Goal: Transaction & Acquisition: Purchase product/service

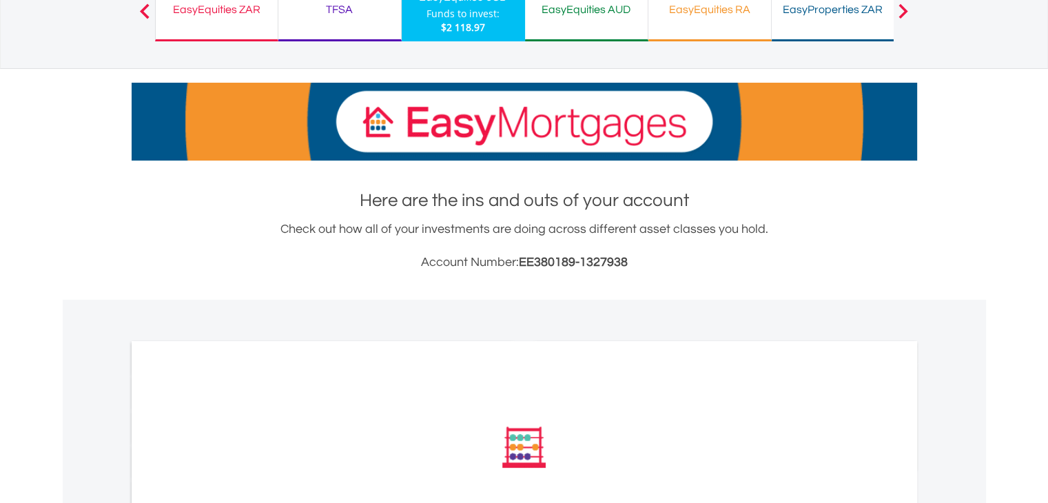
scroll to position [303, 0]
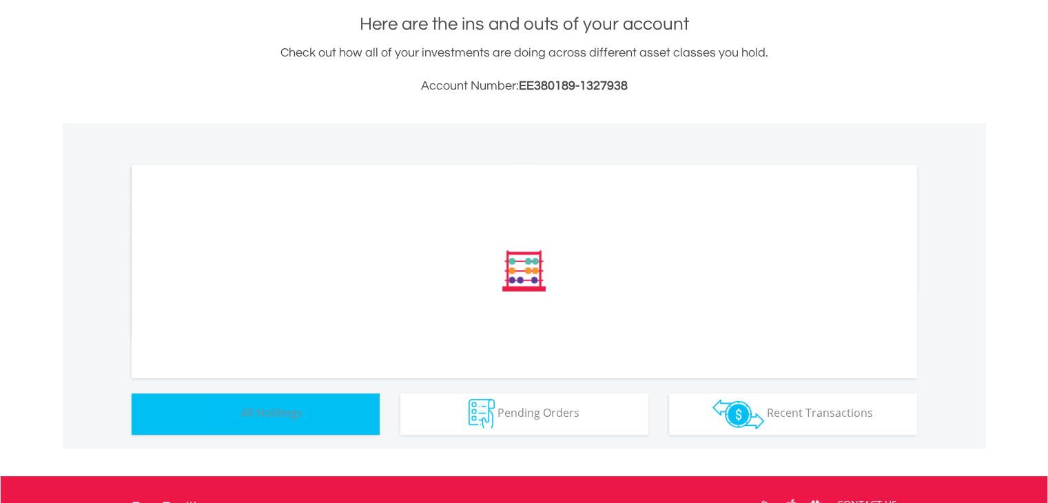
click at [283, 422] on button "Holdings All Holdings" at bounding box center [256, 413] width 248 height 41
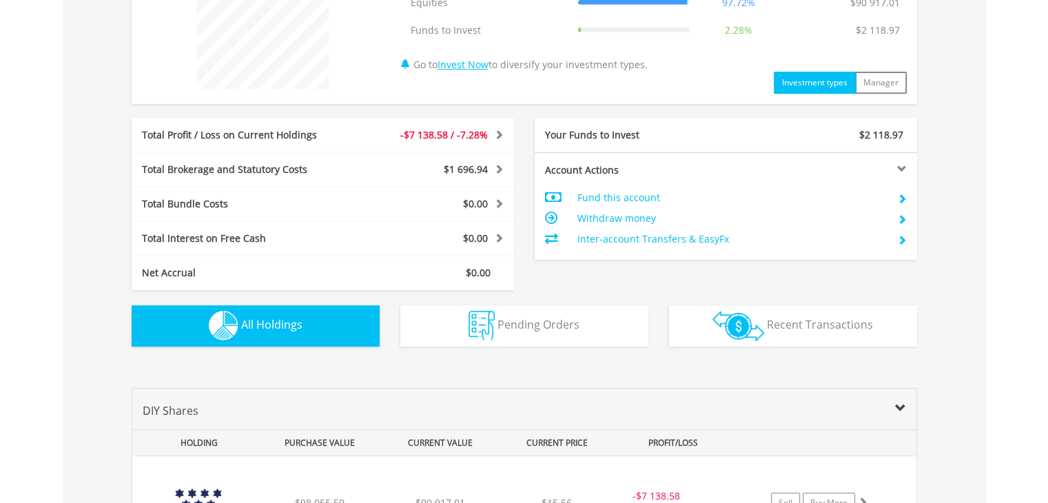
scroll to position [856, 0]
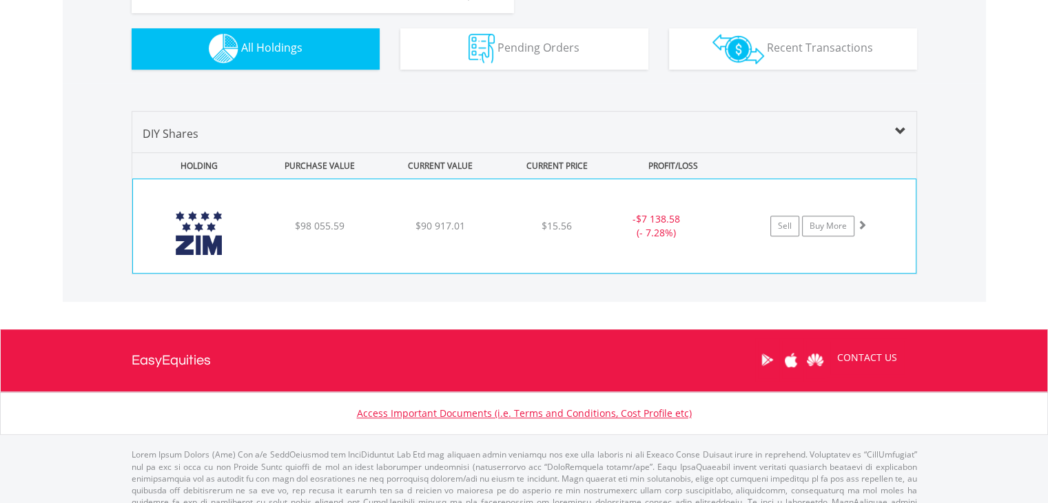
click at [345, 241] on div "﻿ ZIM Integrated Shipping Services Ltd $98 055.59 $90 917.01 $15.56 - $7 138.58…" at bounding box center [524, 226] width 783 height 94
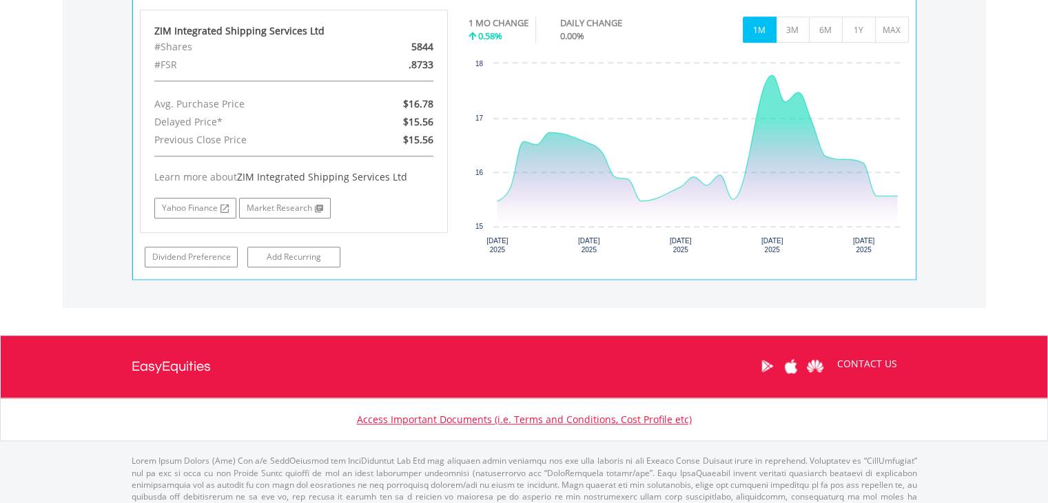
scroll to position [925, 0]
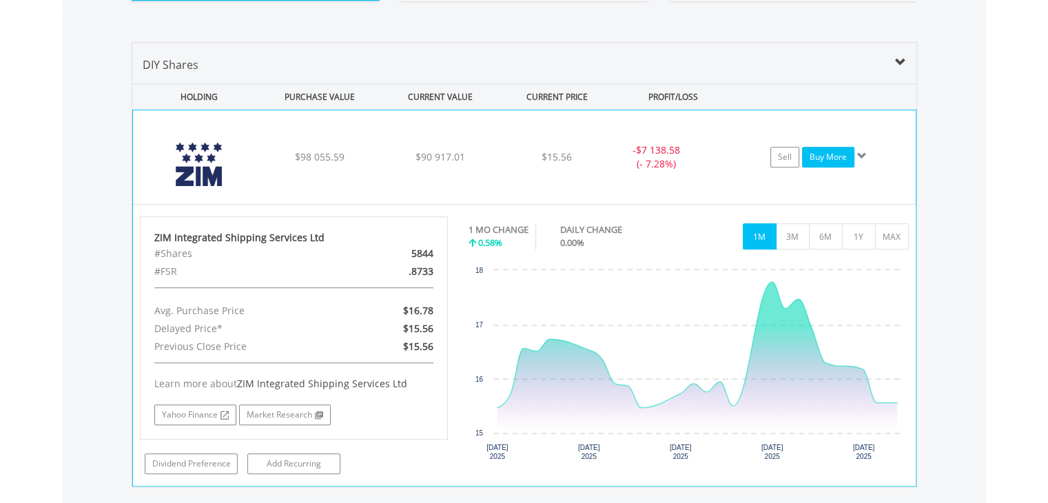
click at [827, 155] on link "Buy More" at bounding box center [828, 157] width 52 height 21
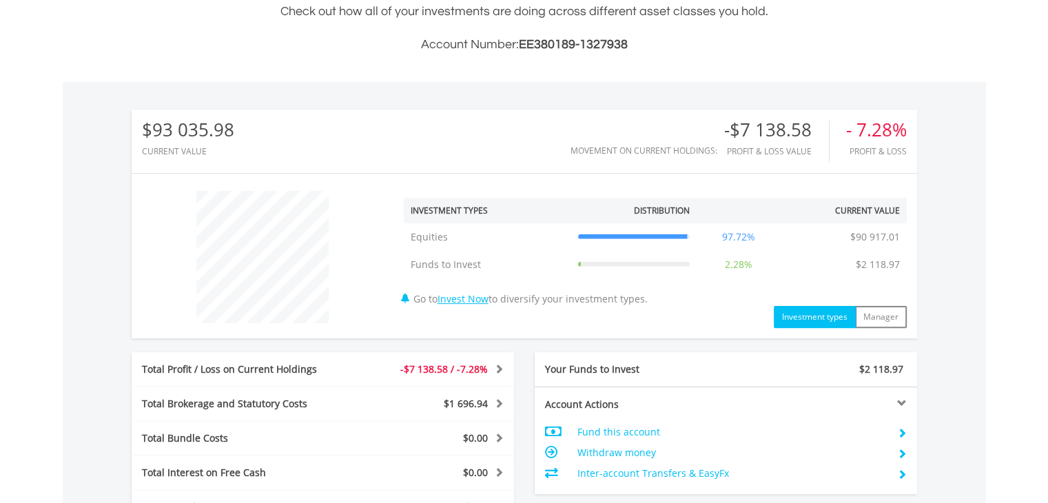
scroll to position [661, 0]
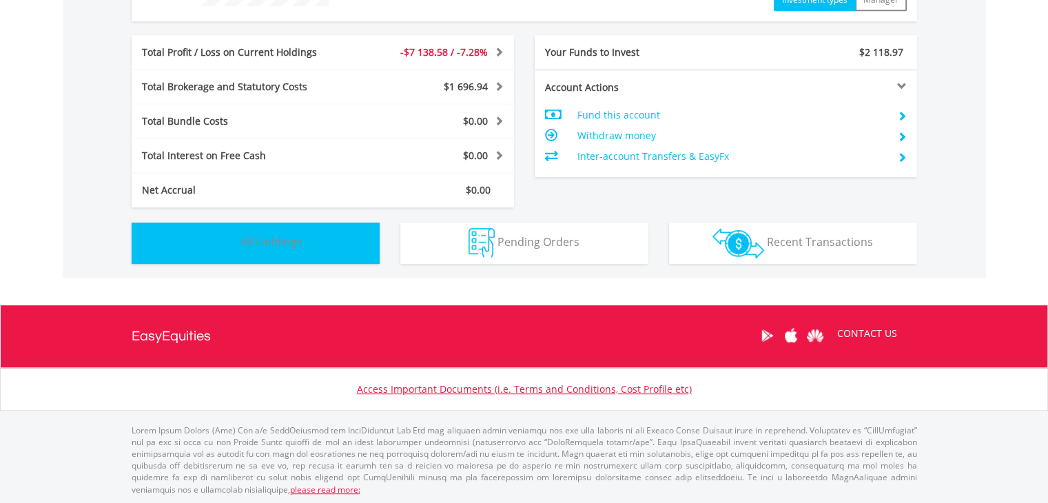
click at [307, 254] on button "Holdings All Holdings" at bounding box center [256, 243] width 248 height 41
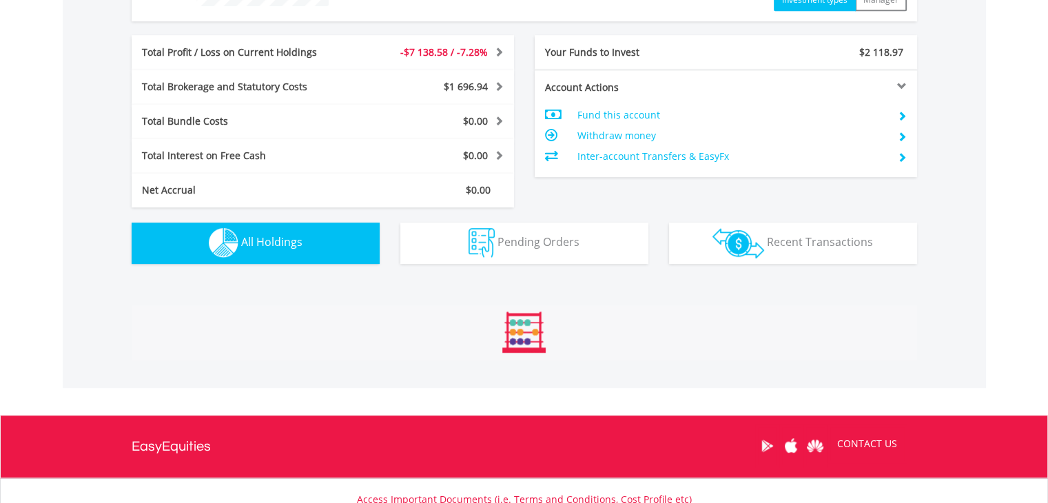
scroll to position [856, 0]
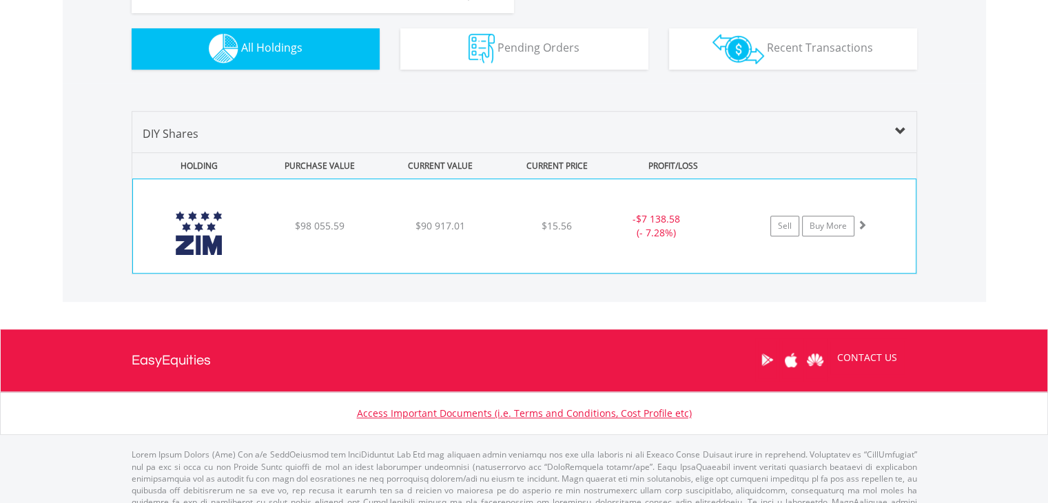
click at [392, 226] on div "$90 917.01" at bounding box center [440, 226] width 117 height 14
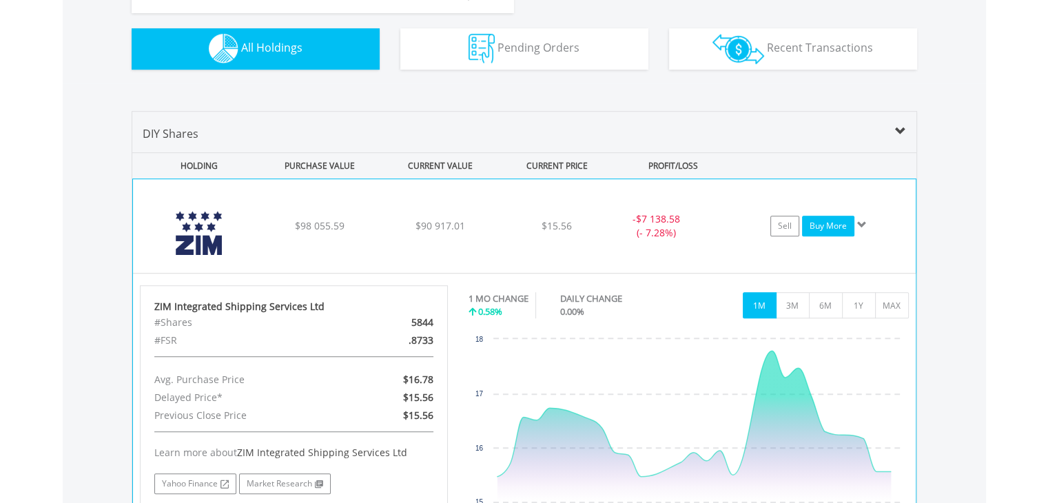
click at [814, 218] on link "Buy More" at bounding box center [828, 226] width 52 height 21
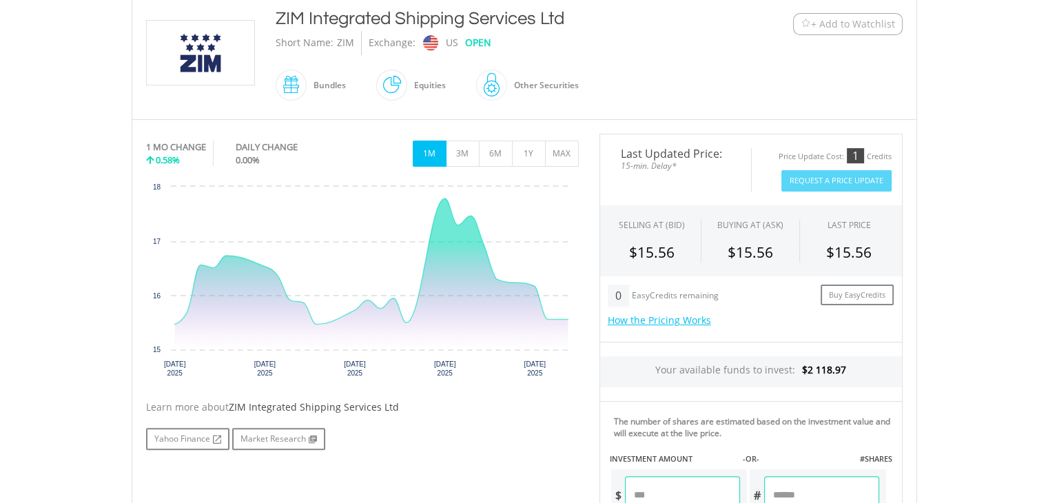
scroll to position [482, 0]
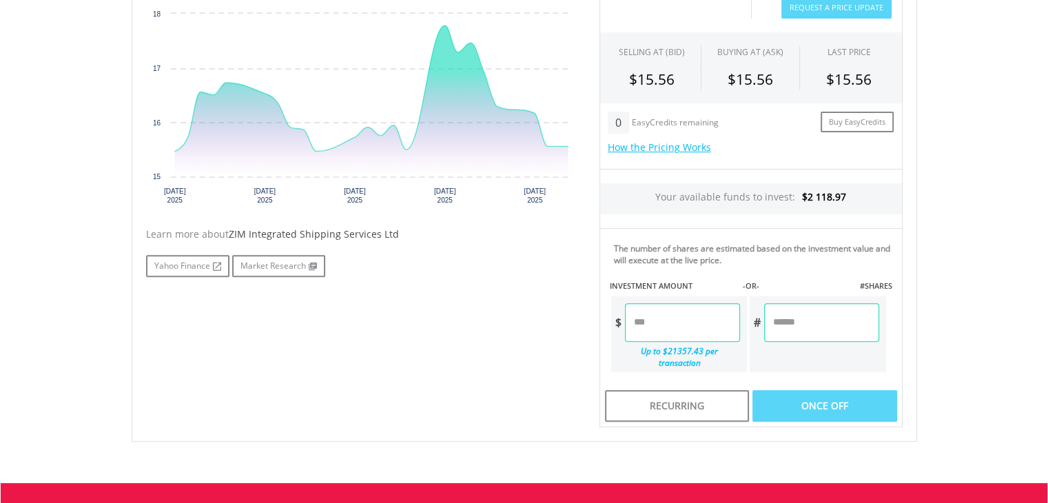
click at [655, 320] on input "number" at bounding box center [682, 322] width 115 height 39
click at [779, 323] on input "number" at bounding box center [821, 322] width 114 height 39
type input "**"
click at [768, 254] on div "Last Updated Price: 15-min. Delay* Price Update Cost: 1 Credits Request A Price…" at bounding box center [751, 194] width 324 height 467
type input "******"
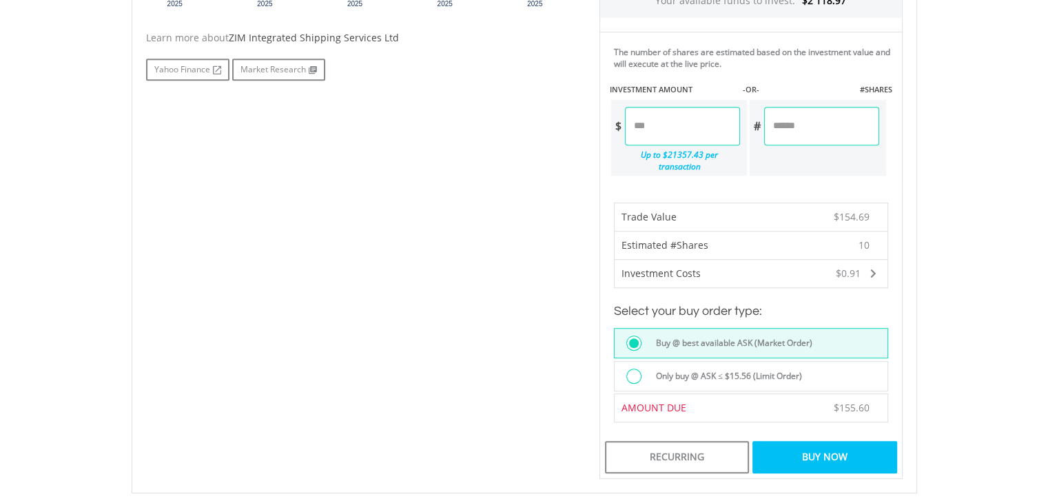
scroll to position [758, 0]
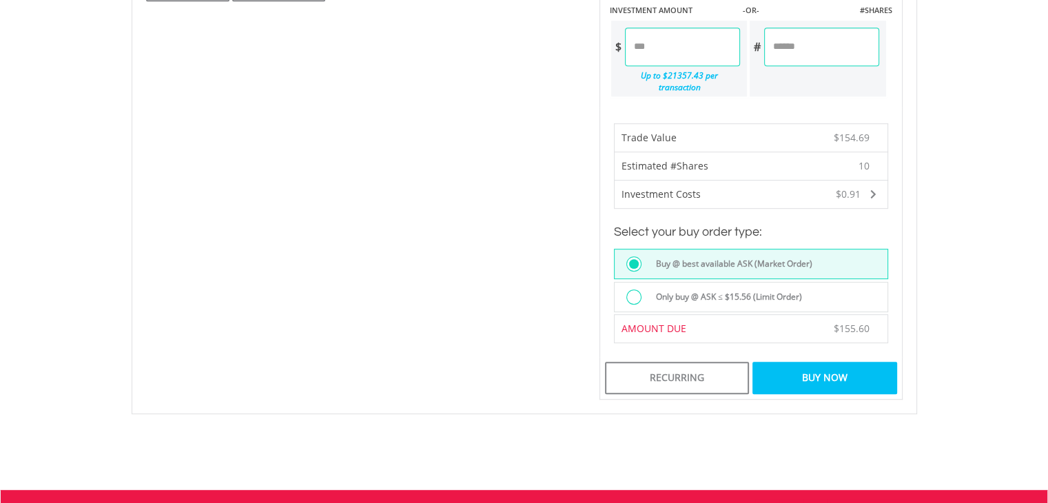
click at [634, 289] on div at bounding box center [633, 296] width 15 height 15
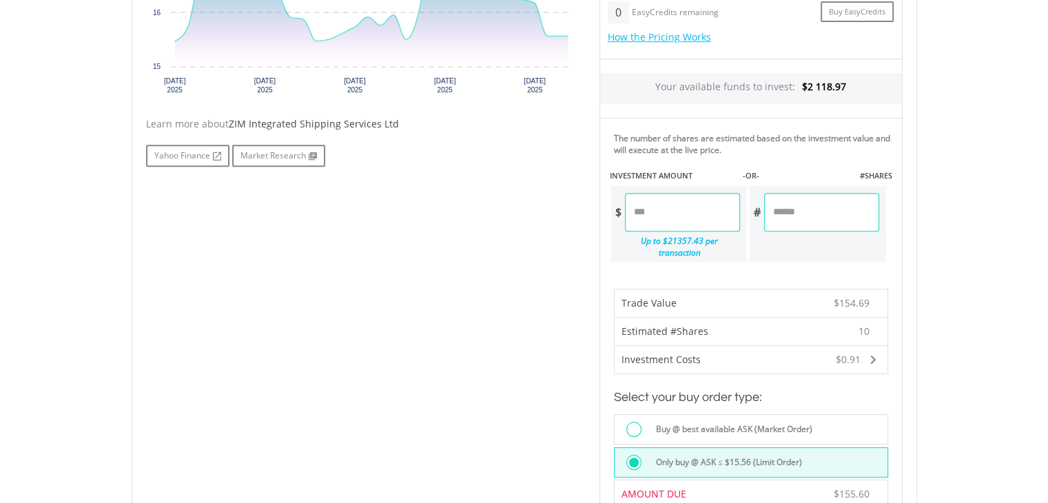
scroll to position [689, 0]
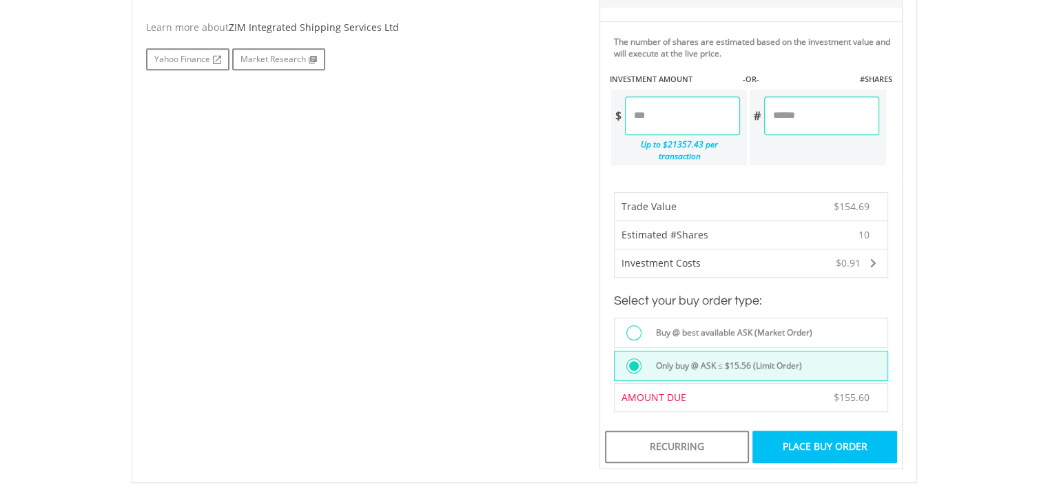
click at [850, 431] on div "Place Buy Order" at bounding box center [824, 447] width 144 height 32
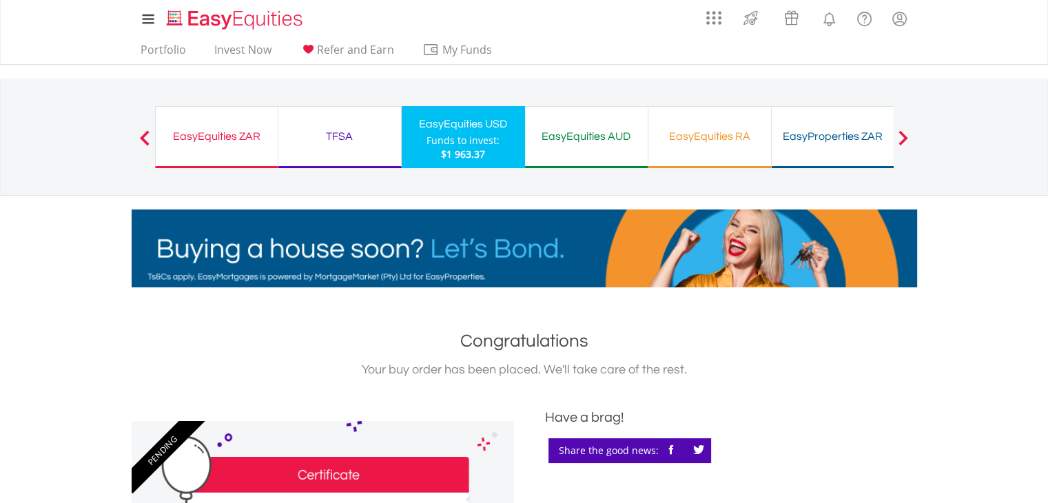
click at [273, 147] on div "EasyEquities ZAR Funds to invest: $1 963.37" at bounding box center [216, 137] width 123 height 62
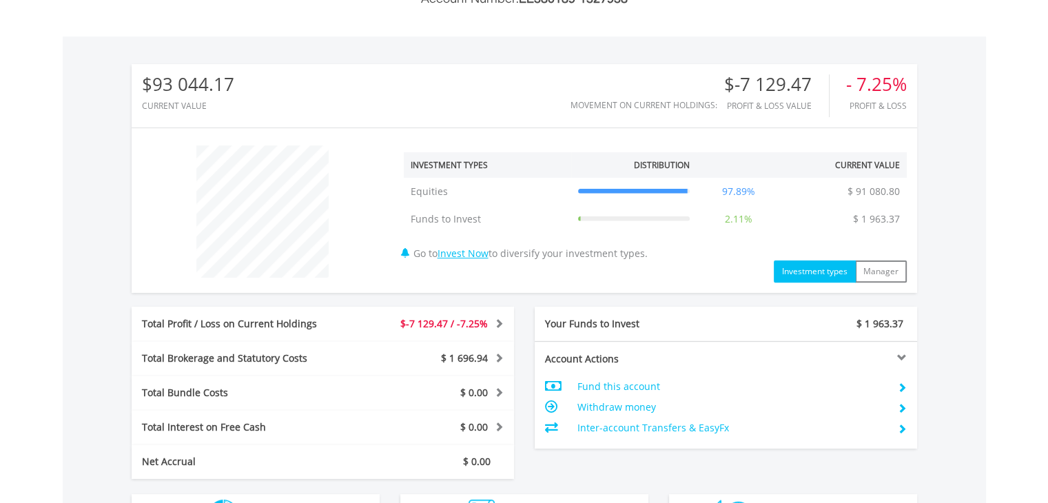
scroll to position [551, 0]
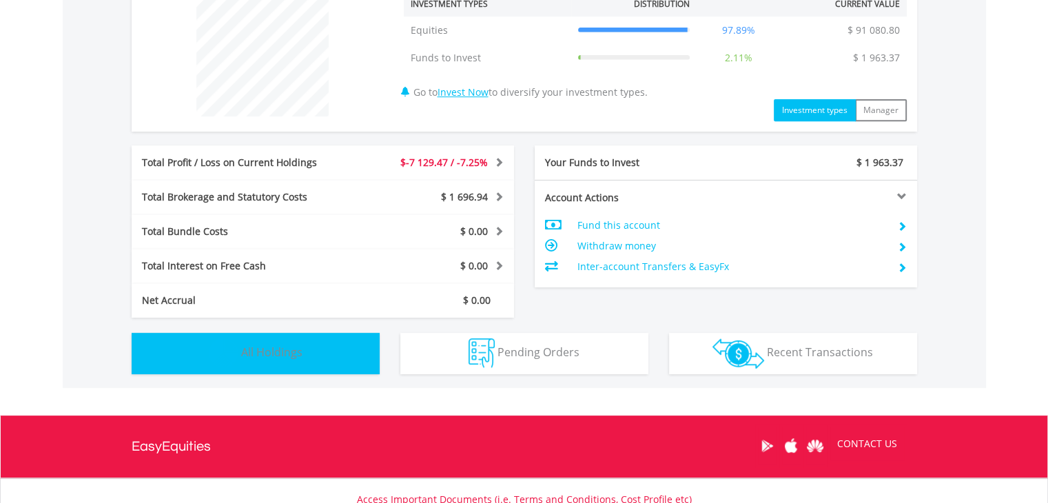
click at [278, 366] on button "Holdings All Holdings" at bounding box center [256, 353] width 248 height 41
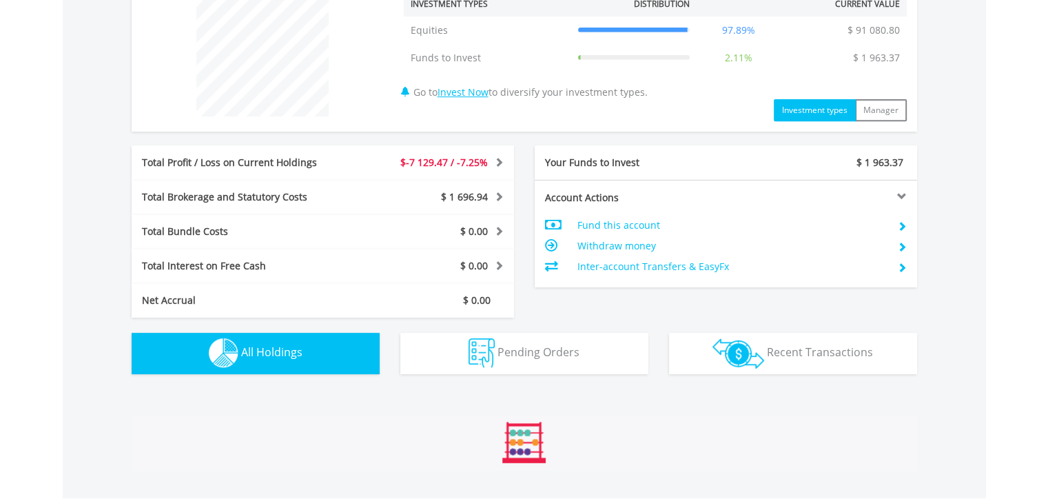
scroll to position [879, 0]
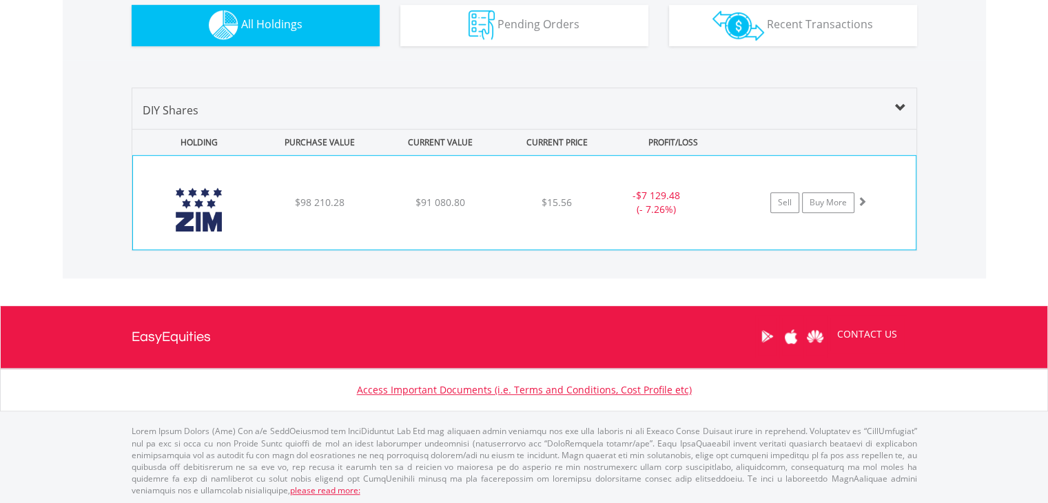
click at [383, 202] on div "$91 080.80" at bounding box center [440, 203] width 117 height 14
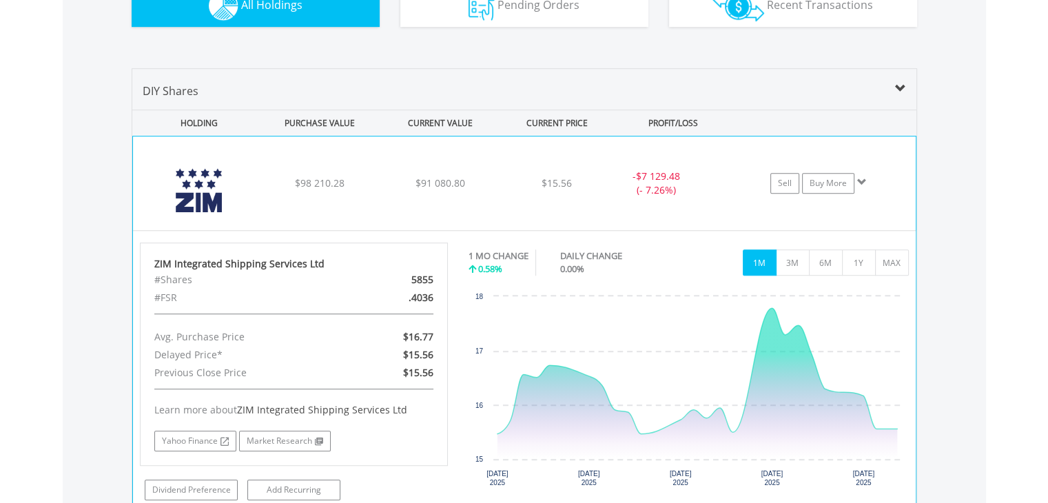
scroll to position [898, 0]
click at [816, 175] on link "Buy More" at bounding box center [828, 184] width 52 height 21
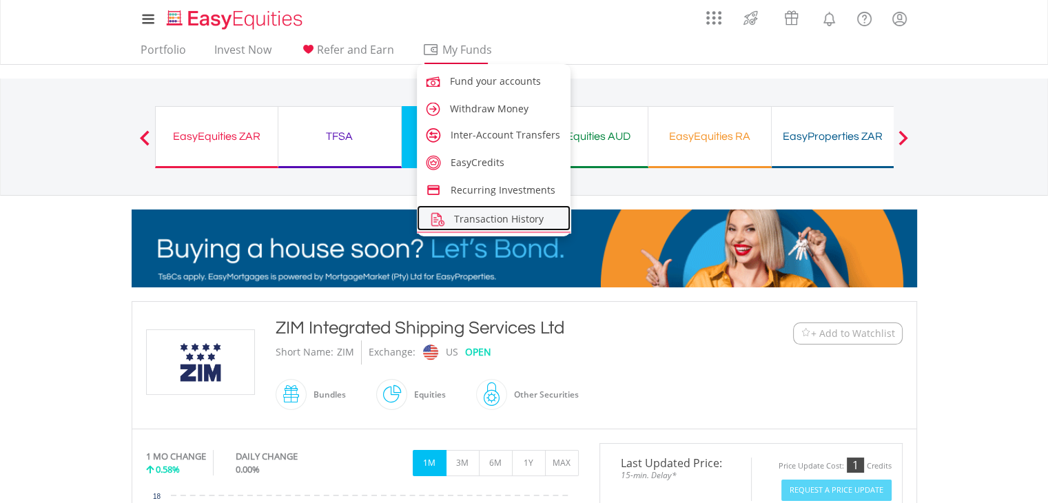
click at [477, 220] on span "Transaction History" at bounding box center [499, 218] width 90 height 13
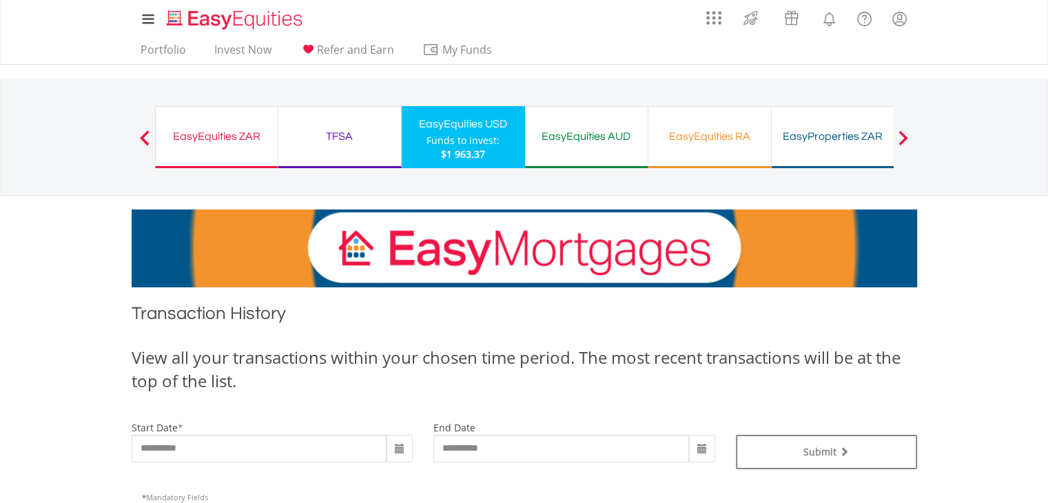
click at [488, 154] on div "$1 963.37" at bounding box center [463, 154] width 73 height 14
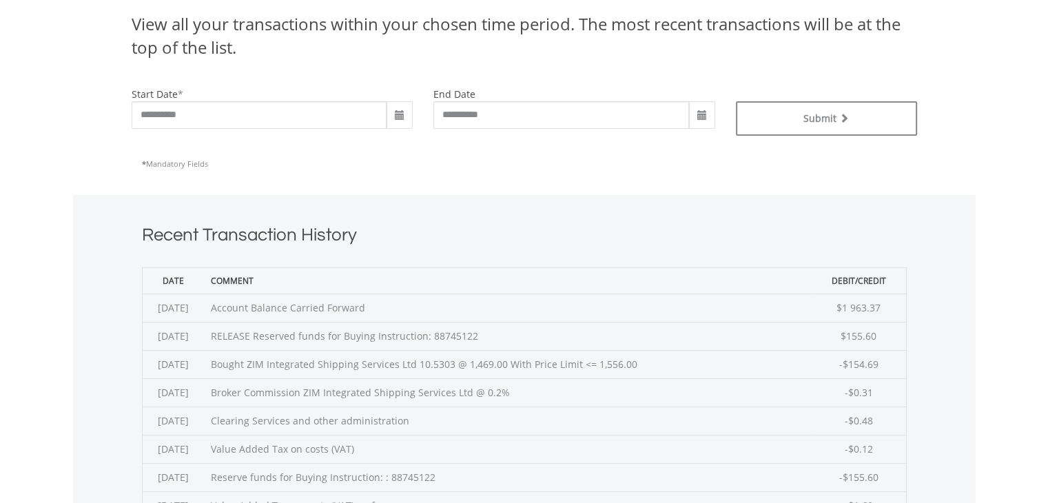
scroll to position [345, 0]
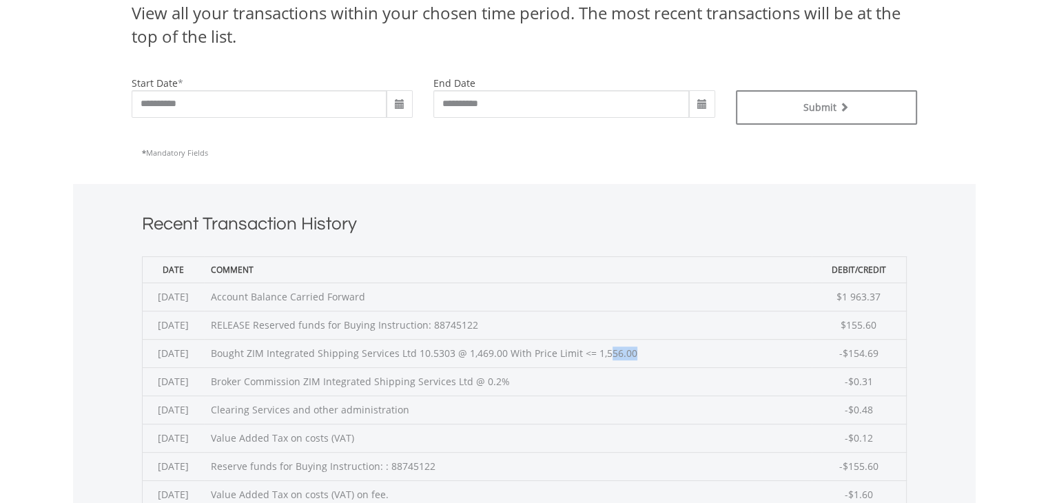
drag, startPoint x: 482, startPoint y: 356, endPoint x: 503, endPoint y: 356, distance: 20.7
click at [503, 356] on td "Bought ZIM Integrated Shipping Services Ltd 10.5303 @ 1,469.00 With Price Limit…" at bounding box center [507, 353] width 607 height 28
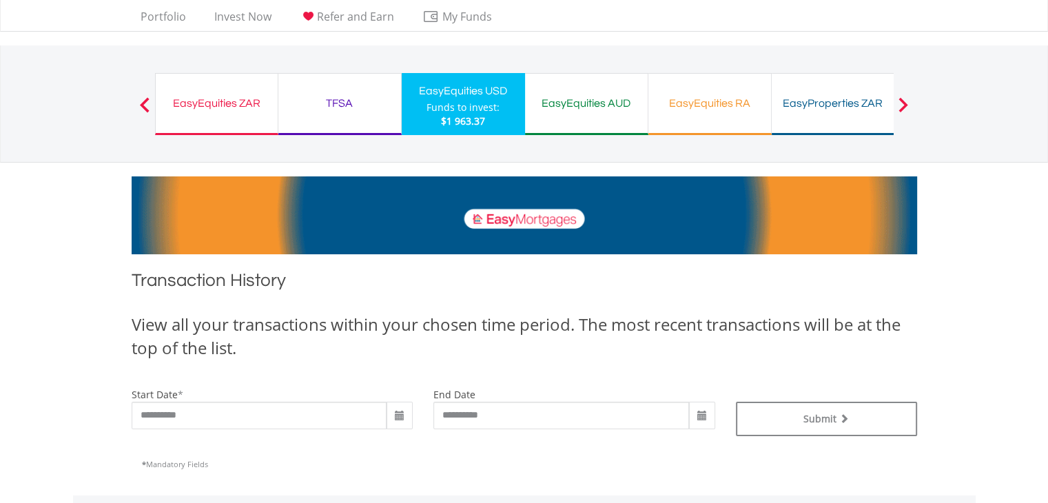
scroll to position [0, 0]
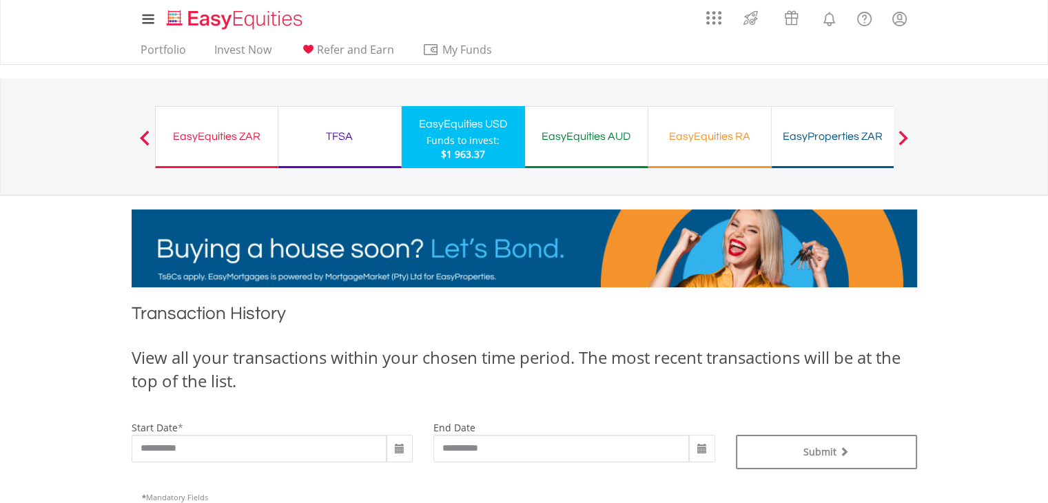
click at [489, 145] on div "Funds to invest:" at bounding box center [463, 141] width 73 height 14
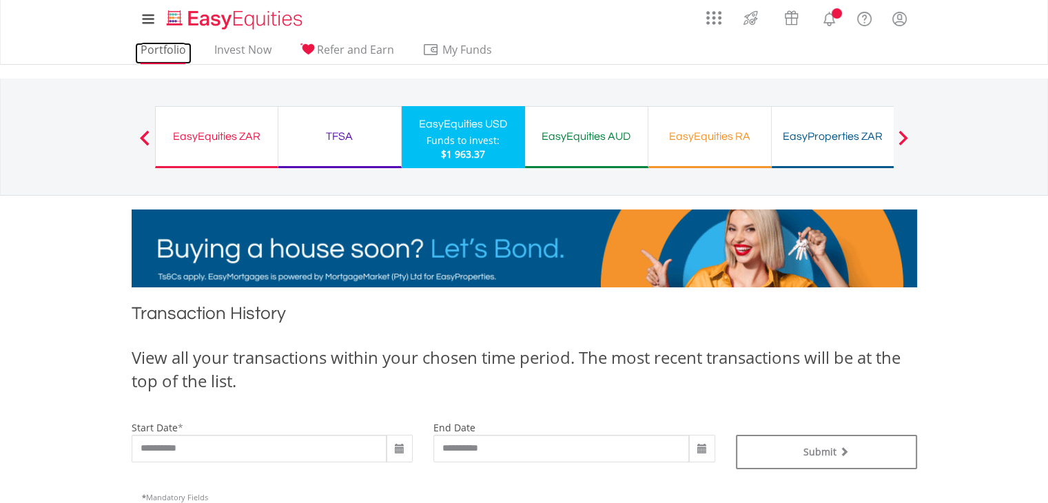
click at [153, 53] on link "Portfolio" at bounding box center [163, 53] width 57 height 21
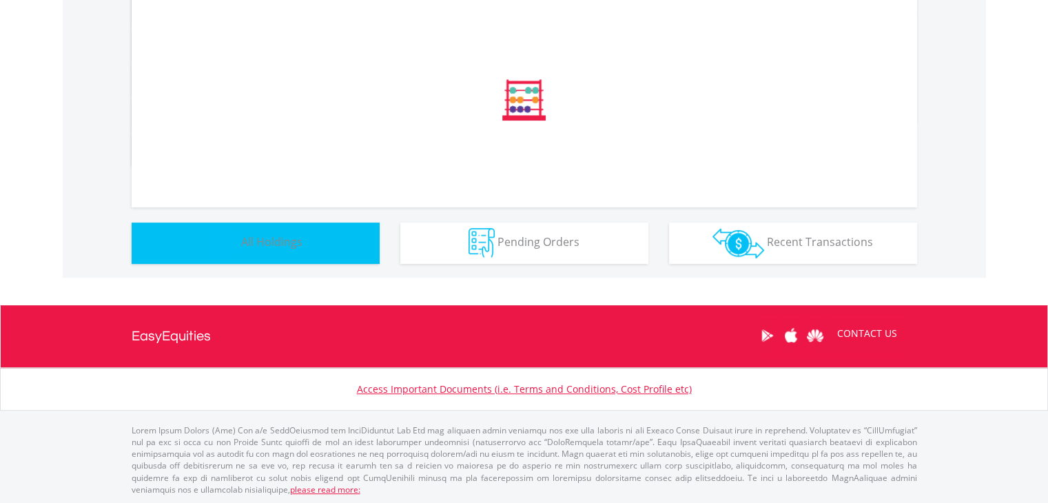
scroll to position [661, 0]
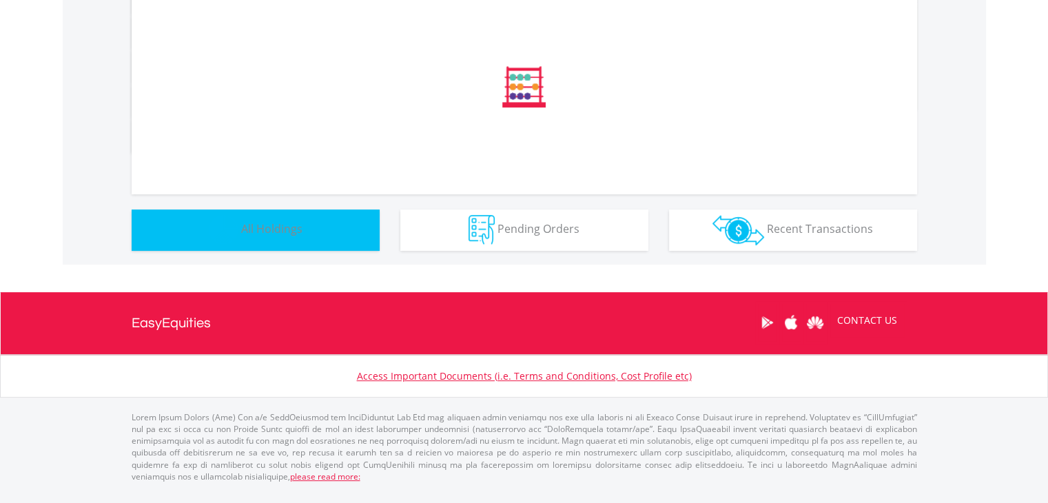
click at [338, 249] on button "Holdings All Holdings" at bounding box center [256, 229] width 248 height 41
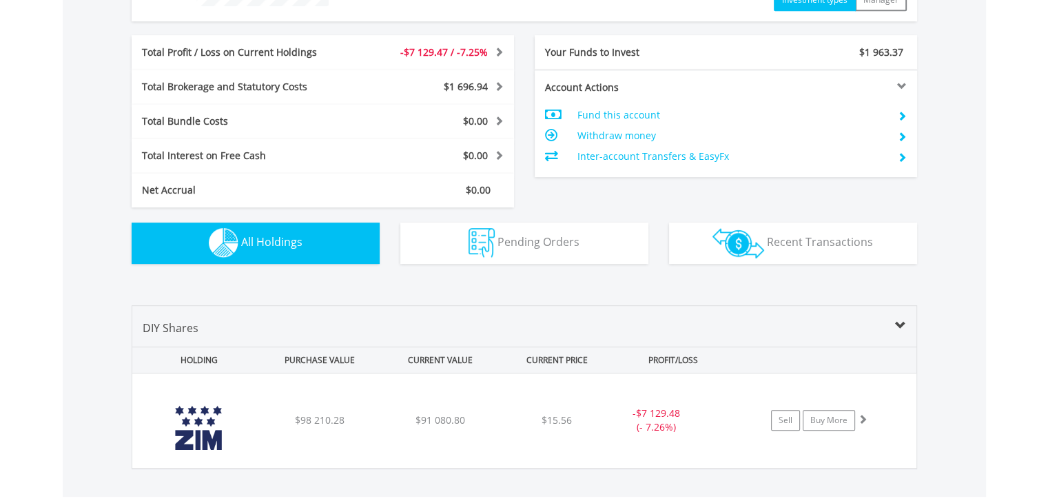
scroll to position [879, 0]
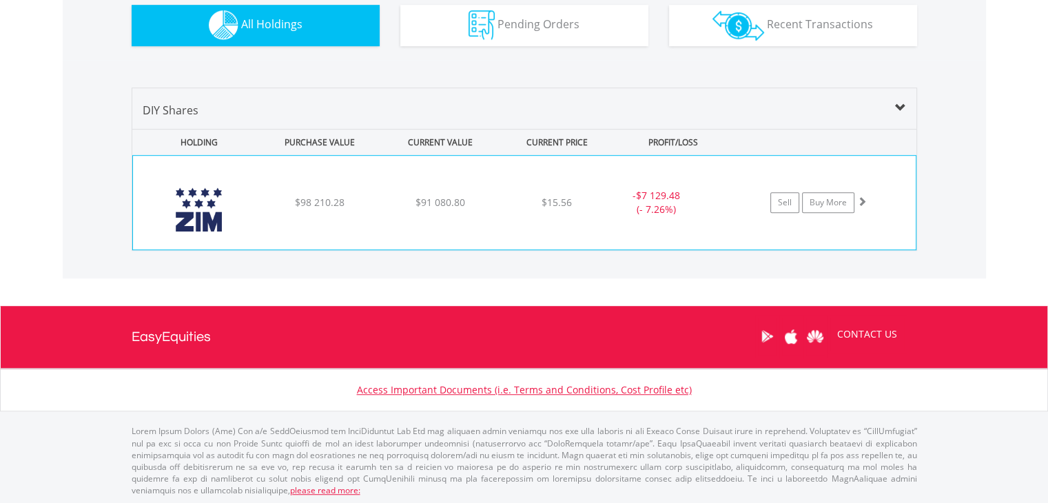
click at [372, 228] on div "﻿ ZIM Integrated Shipping Services Ltd $98 210.28 $91 080.80 $15.56 - $7 129.48…" at bounding box center [524, 203] width 783 height 94
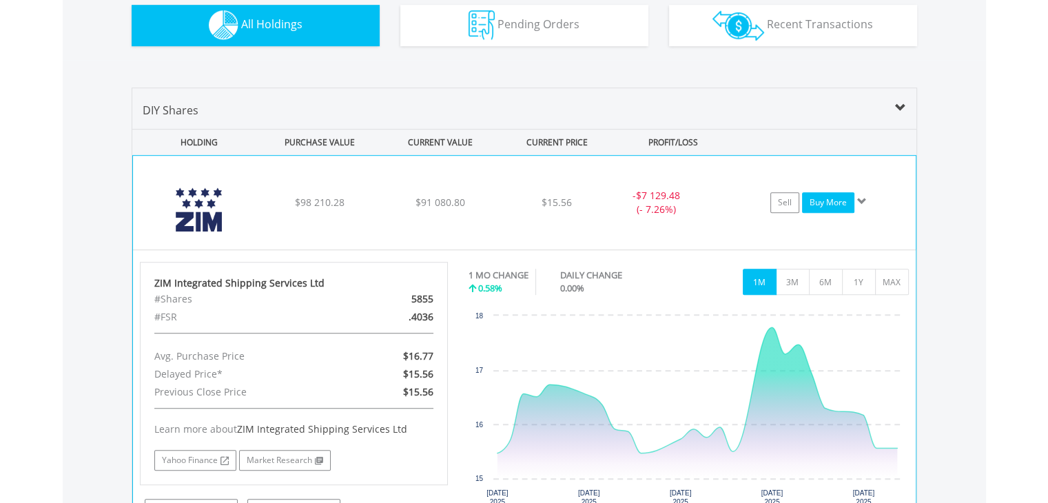
click at [814, 205] on link "Buy More" at bounding box center [828, 202] width 52 height 21
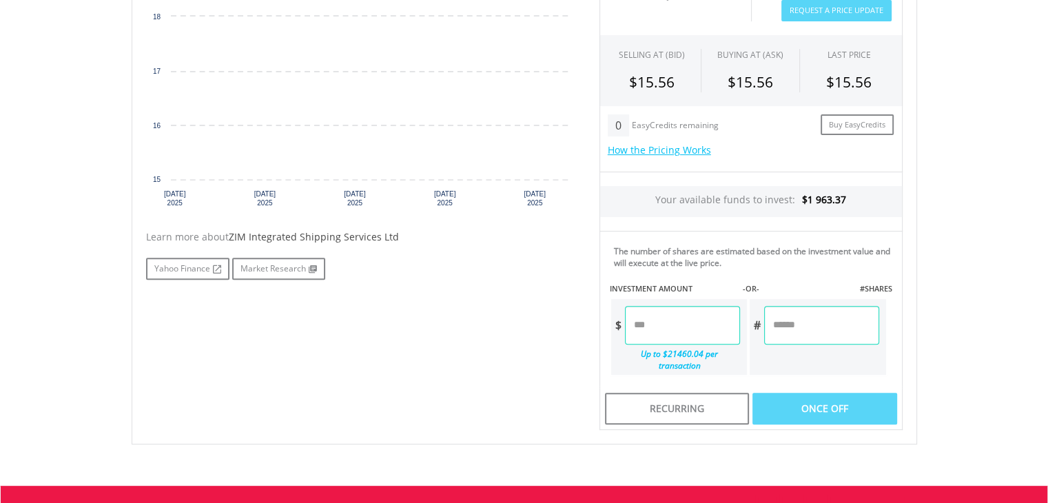
scroll to position [562, 0]
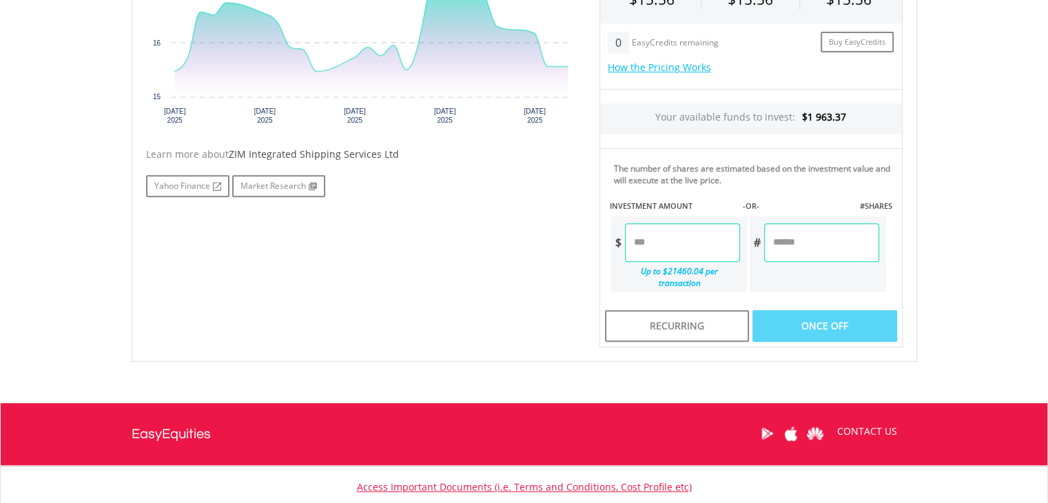
click at [685, 243] on input "number" at bounding box center [682, 242] width 115 height 39
type input "****"
type input "******"
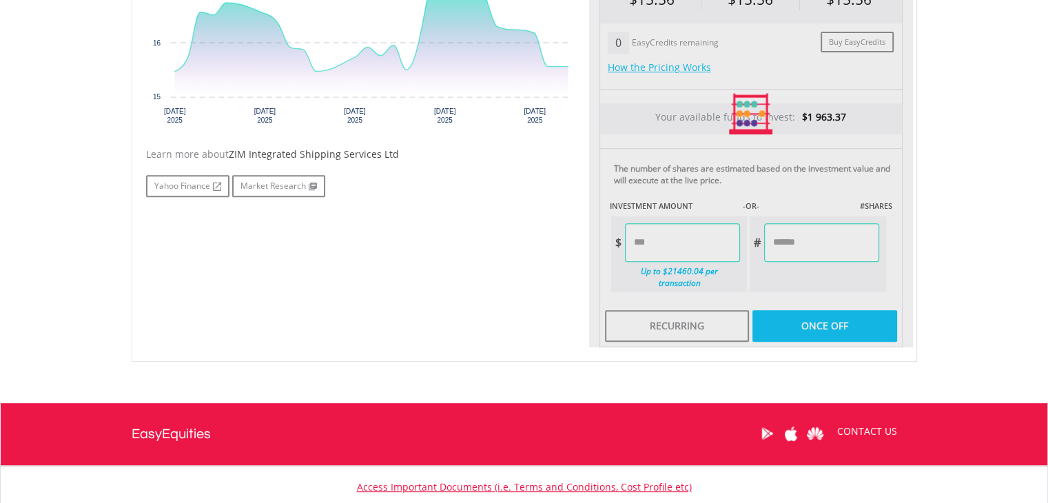
scroll to position [493, 0]
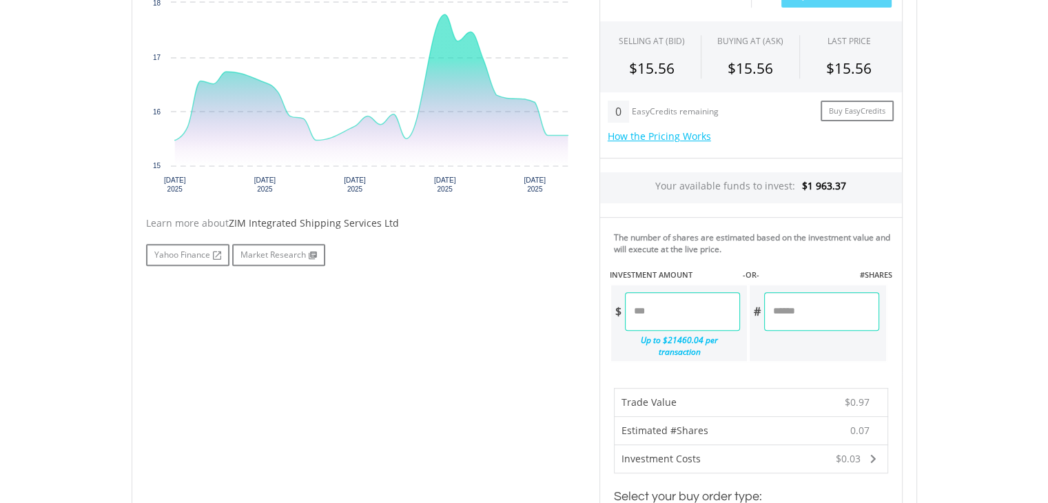
drag, startPoint x: 677, startPoint y: 305, endPoint x: 622, endPoint y: 307, distance: 54.5
click at [622, 307] on div "$ ****" at bounding box center [676, 311] width 130 height 39
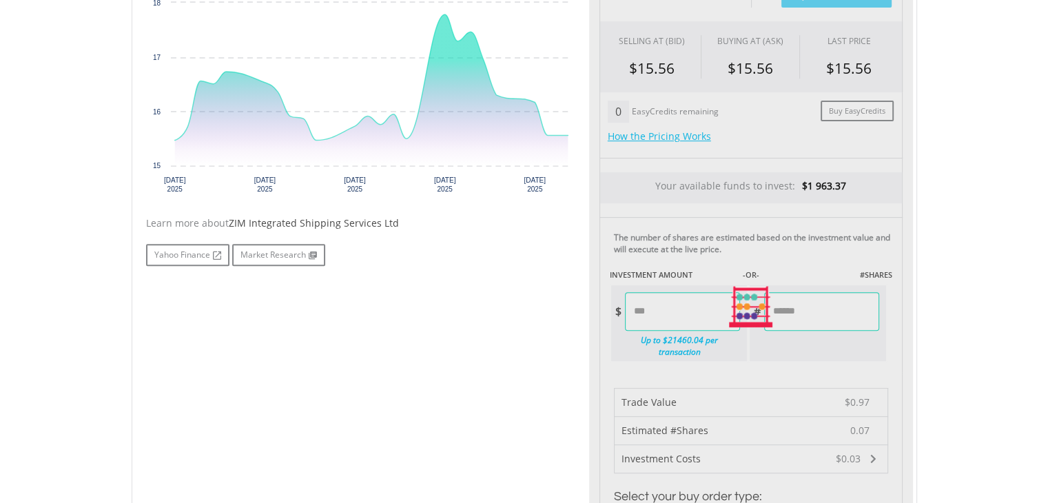
type input "*******"
type input "********"
click at [678, 235] on div "Last Updated Price: 15-min. Delay* Price Update Cost: 1 Credits Request A Price…" at bounding box center [751, 307] width 324 height 715
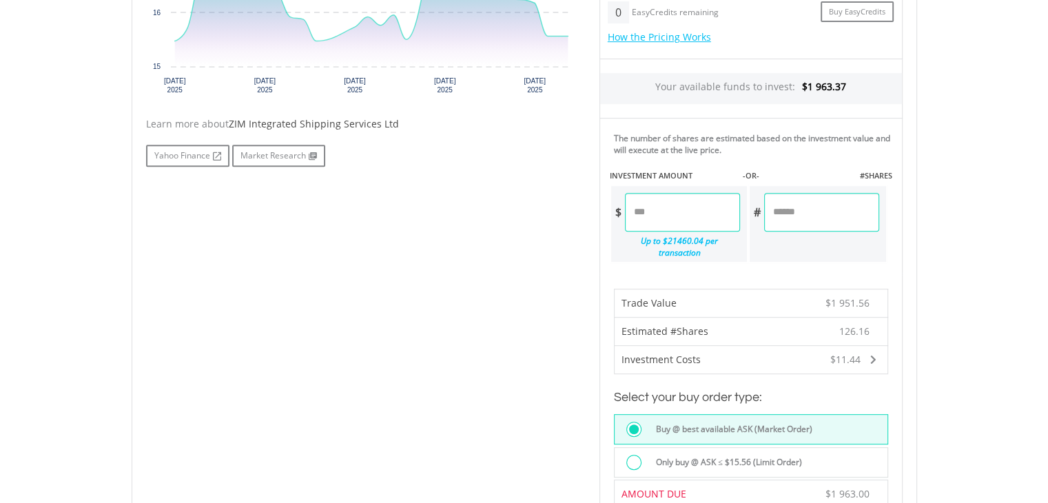
scroll to position [769, 0]
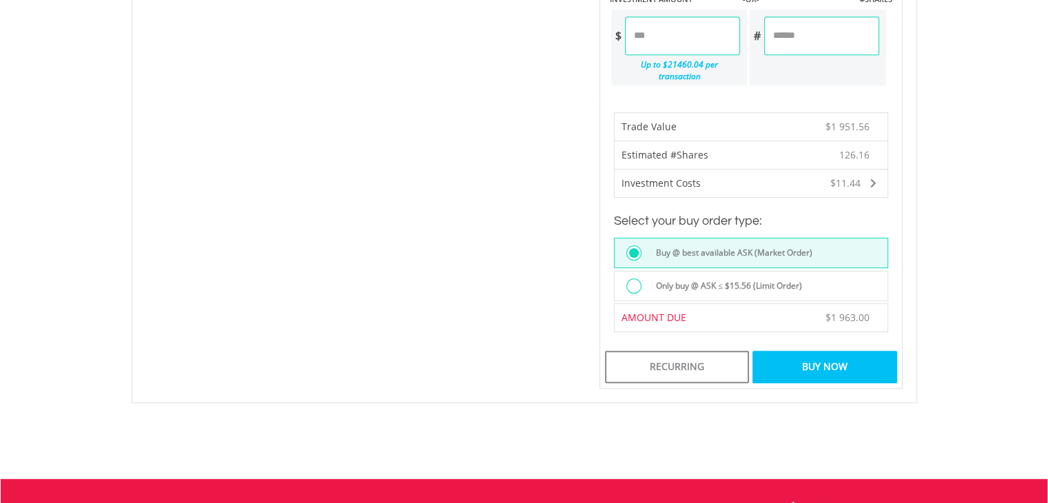
click at [678, 278] on label "Only buy @ ASK ≤ $15.56 (Limit Order)" at bounding box center [725, 285] width 154 height 15
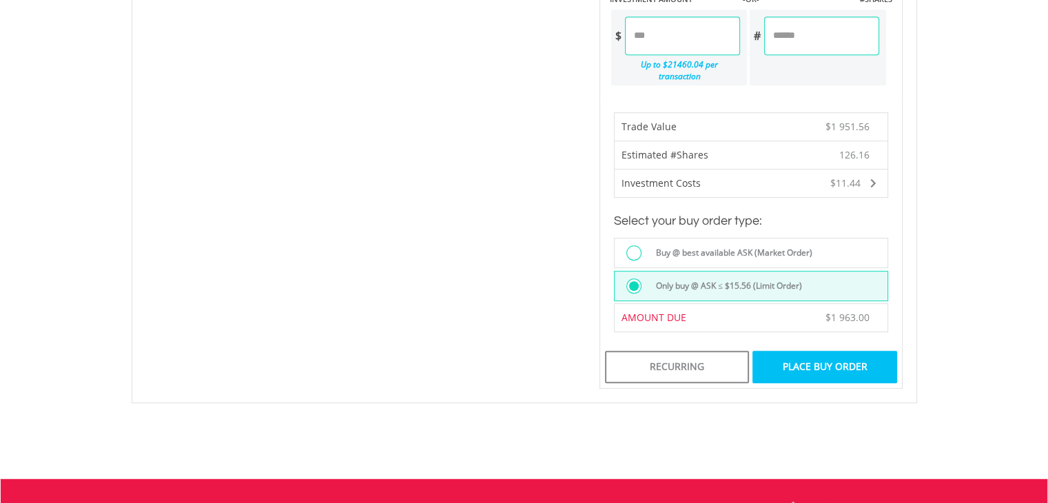
click at [819, 358] on div "Place Buy Order" at bounding box center [824, 367] width 144 height 32
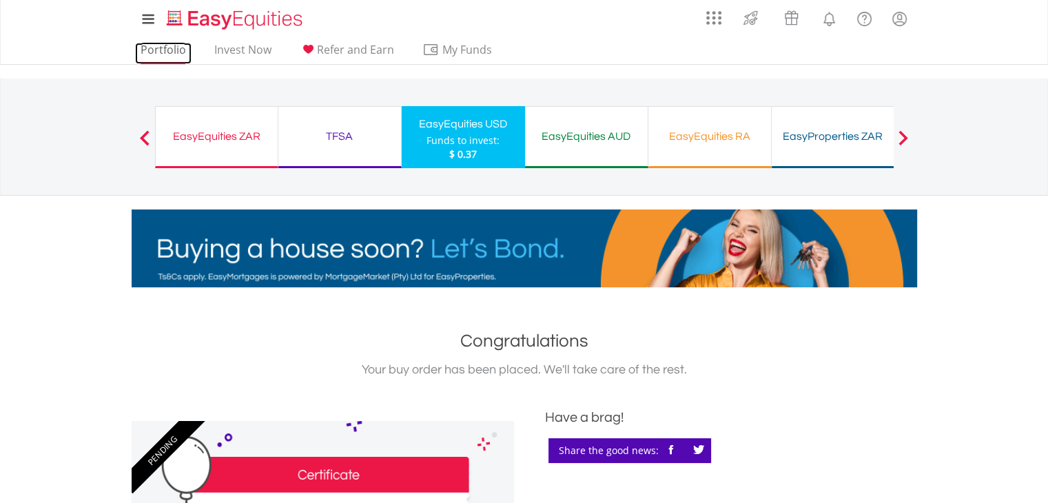
click at [167, 54] on link "Portfolio" at bounding box center [163, 53] width 57 height 21
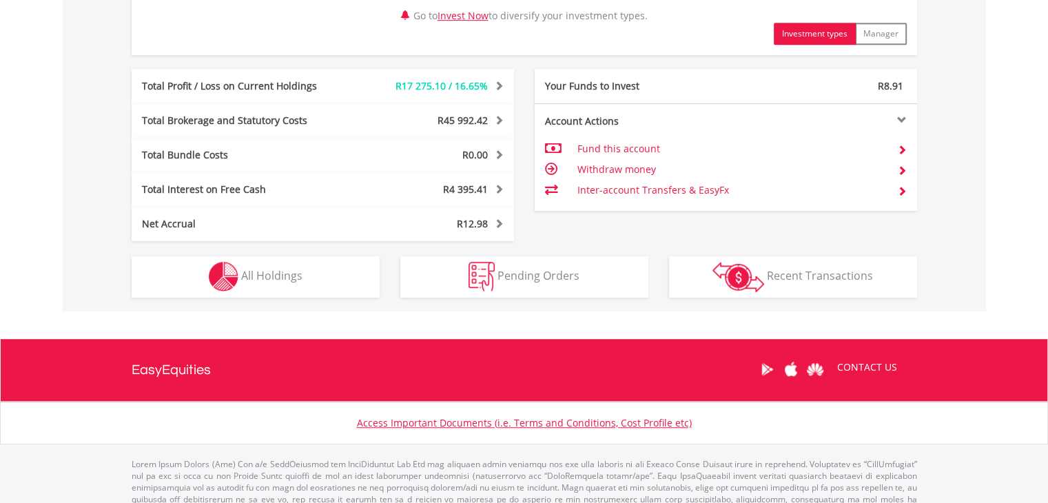
scroll to position [689, 0]
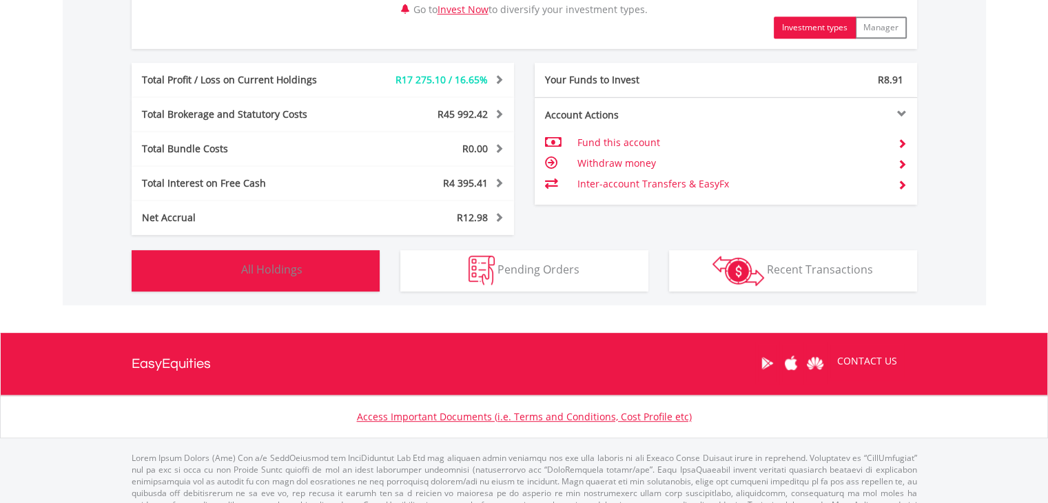
click at [304, 278] on button "Holdings All Holdings" at bounding box center [256, 270] width 248 height 41
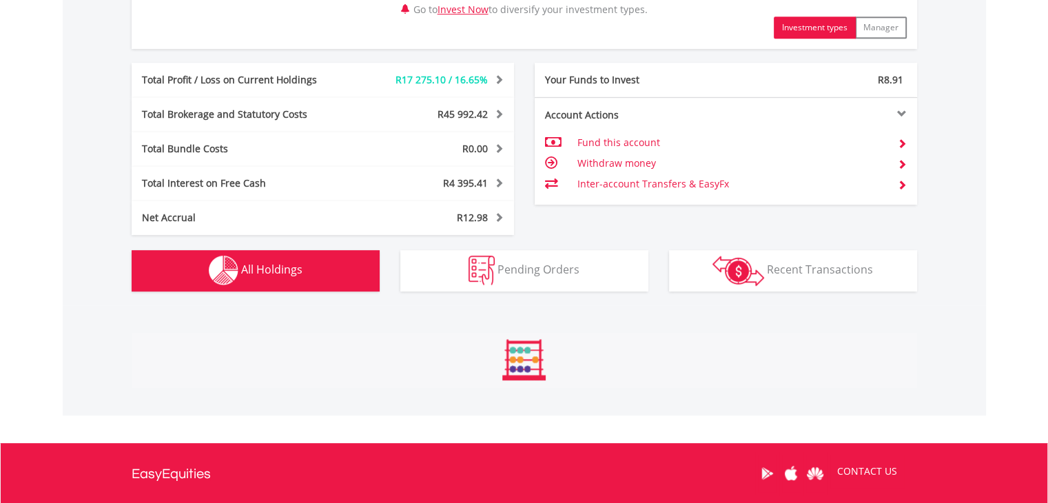
scroll to position [1020, 0]
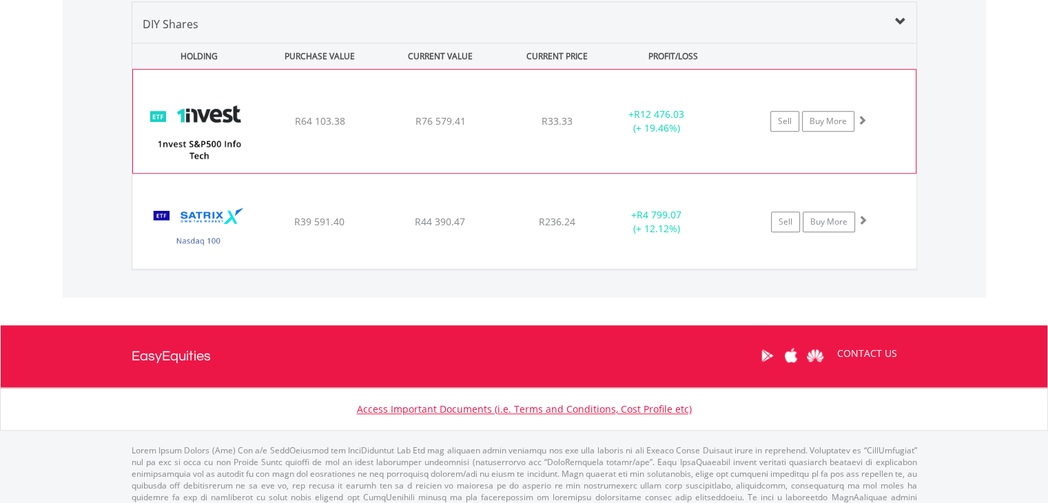
click at [427, 136] on div "﻿ 1nvest S&P500 Info Tech Index Feeder ETF R64 103.38 R76 579.41 R33.33 + R12 4…" at bounding box center [524, 121] width 783 height 103
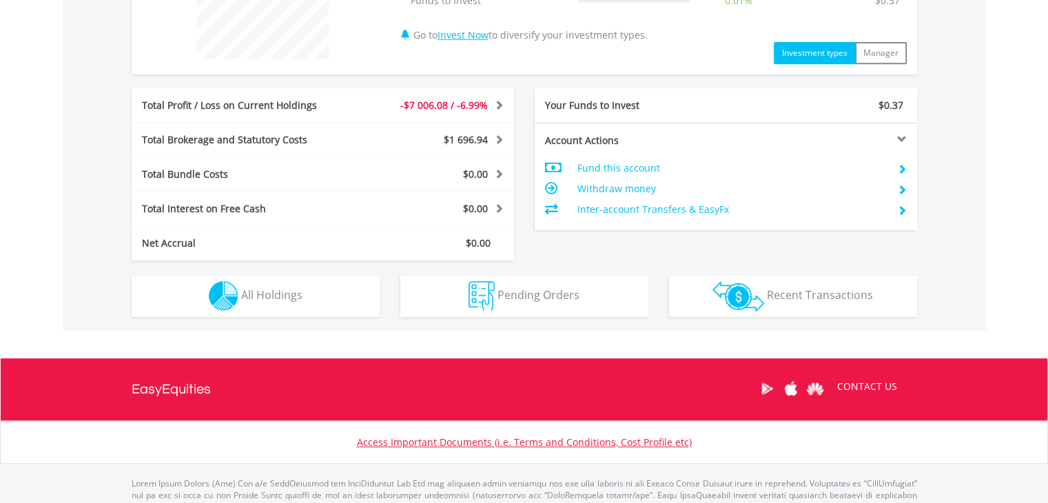
scroll to position [620, 0]
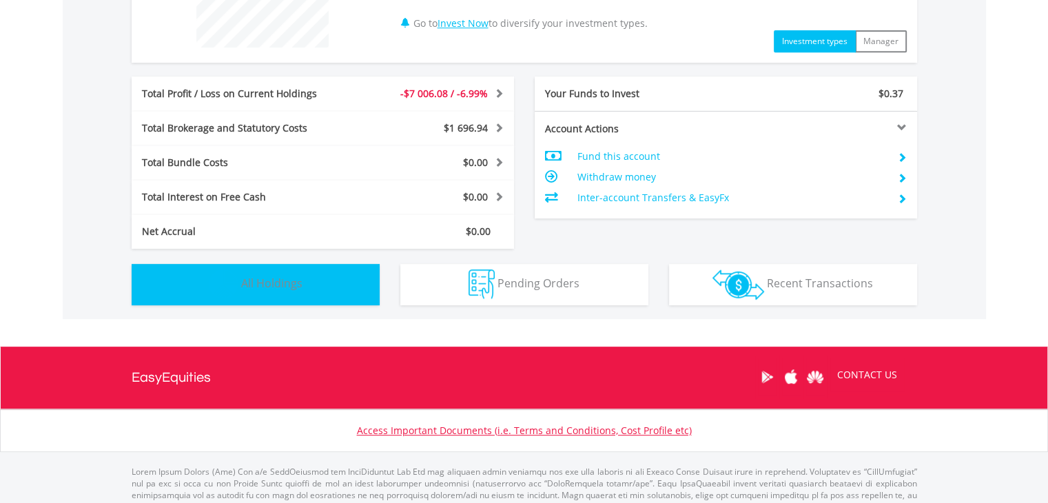
click at [356, 287] on button "Holdings All Holdings" at bounding box center [256, 284] width 248 height 41
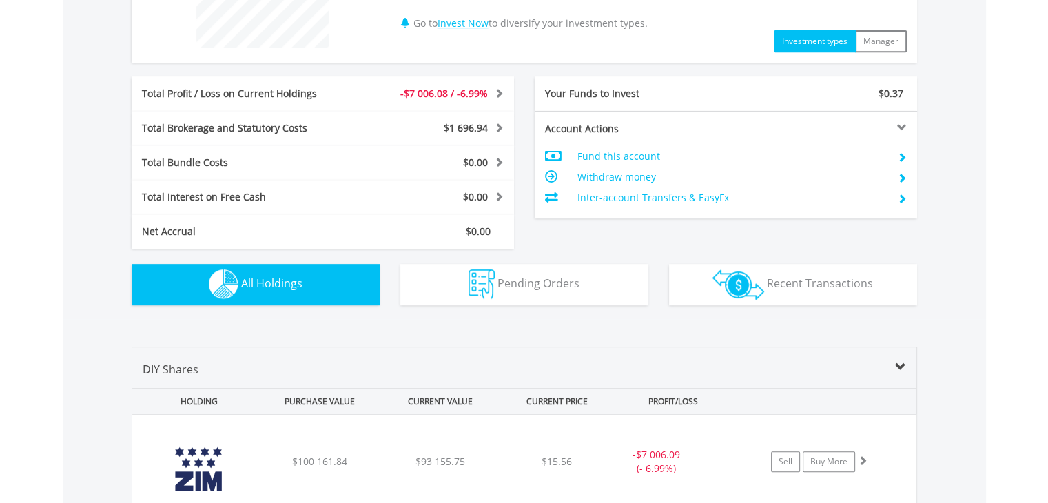
scroll to position [879, 0]
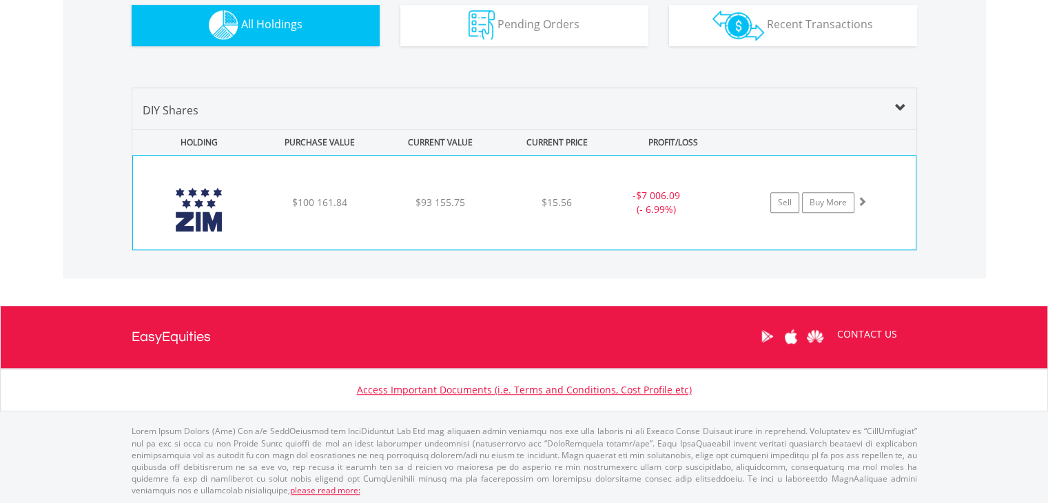
click at [504, 210] on div "﻿ ZIM Integrated Shipping Services Ltd $100 161.84 $93 155.75 $15.56 - $7 006.0…" at bounding box center [524, 203] width 783 height 94
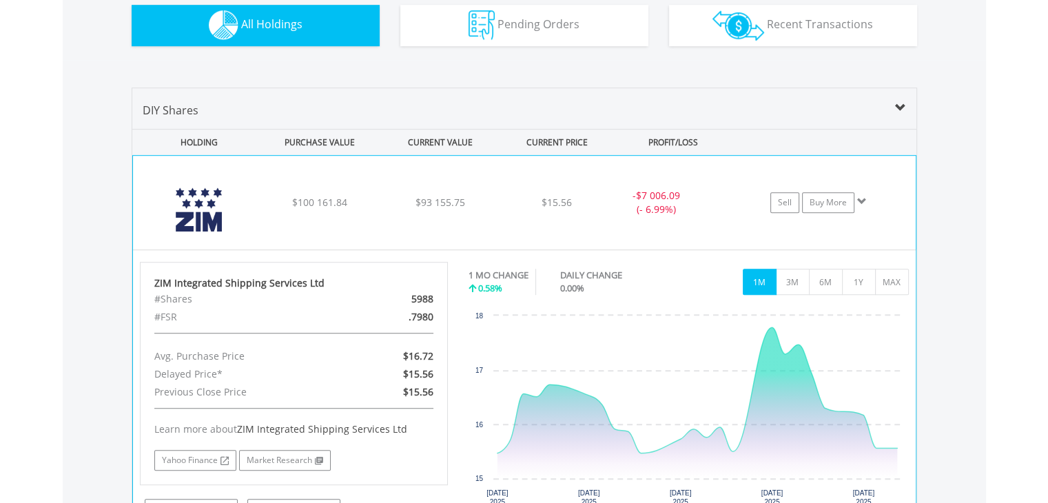
click at [524, 227] on div "﻿ ZIM Integrated Shipping Services Ltd $100 161.84 $93 155.75 $15.56 - $7 006.0…" at bounding box center [524, 203] width 783 height 94
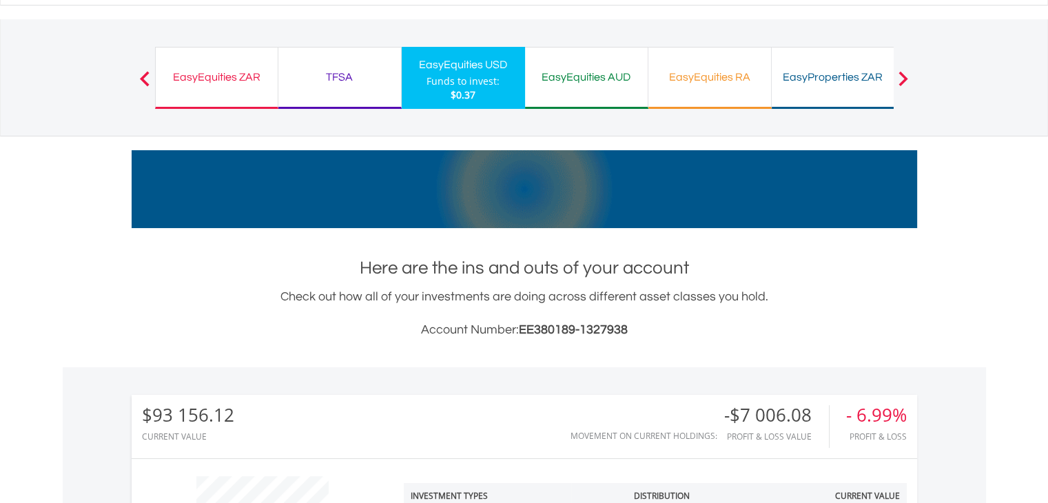
scroll to position [52, 0]
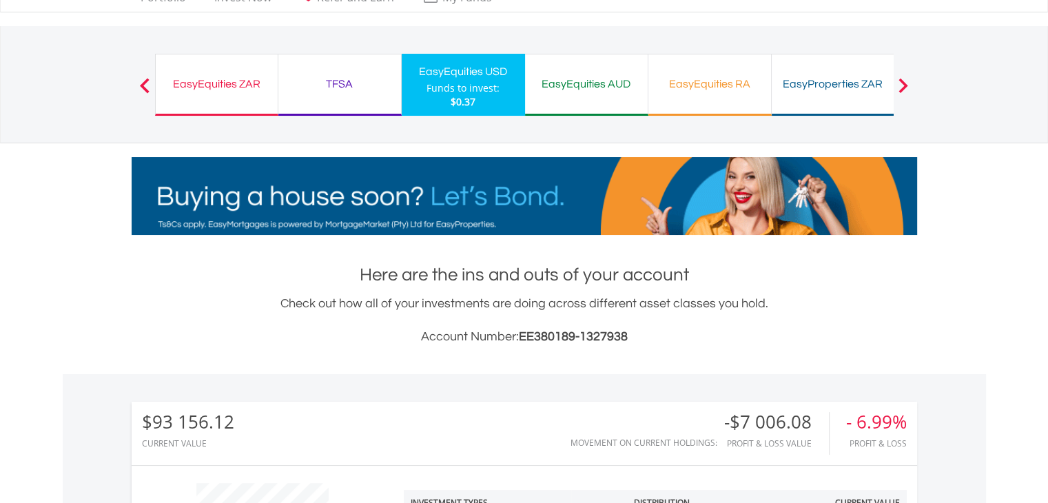
click at [220, 83] on div "EasyEquities ZAR" at bounding box center [216, 83] width 105 height 19
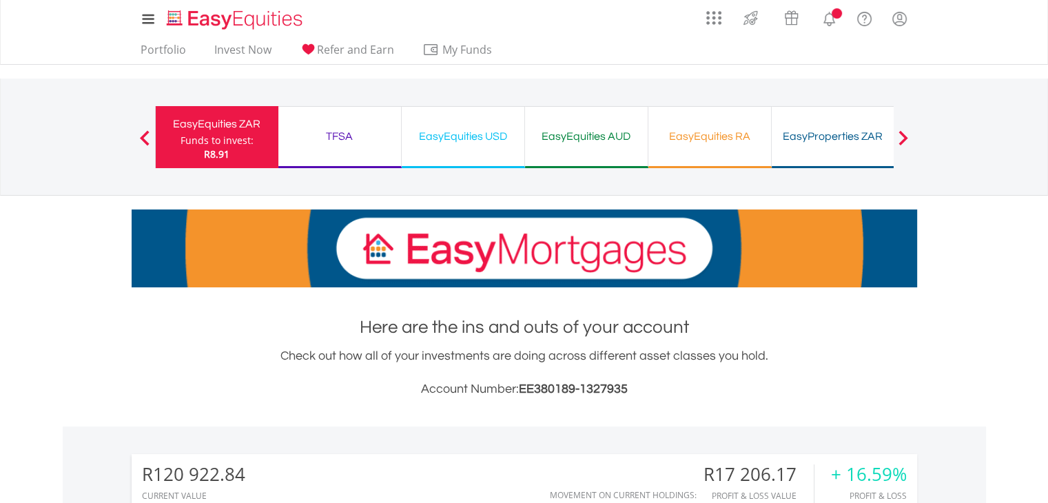
scroll to position [132, 262]
click at [696, 331] on h1 "Here are the ins and outs of your account" at bounding box center [525, 327] width 786 height 25
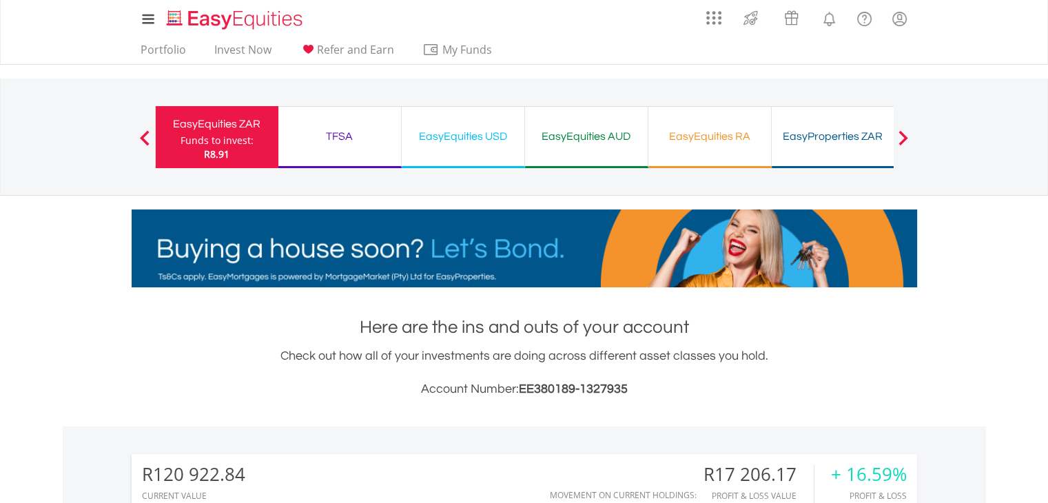
click at [495, 136] on div "EasyEquities USD" at bounding box center [463, 136] width 106 height 19
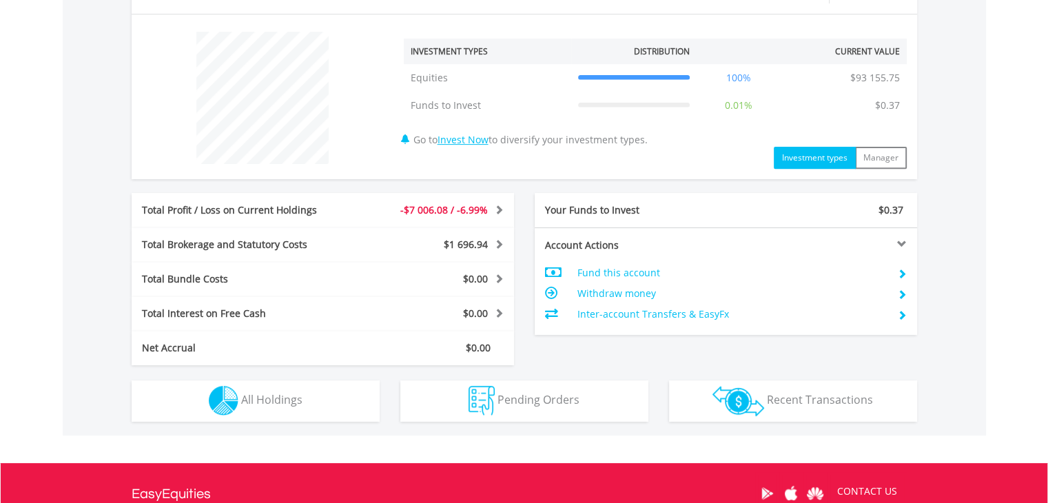
scroll to position [620, 0]
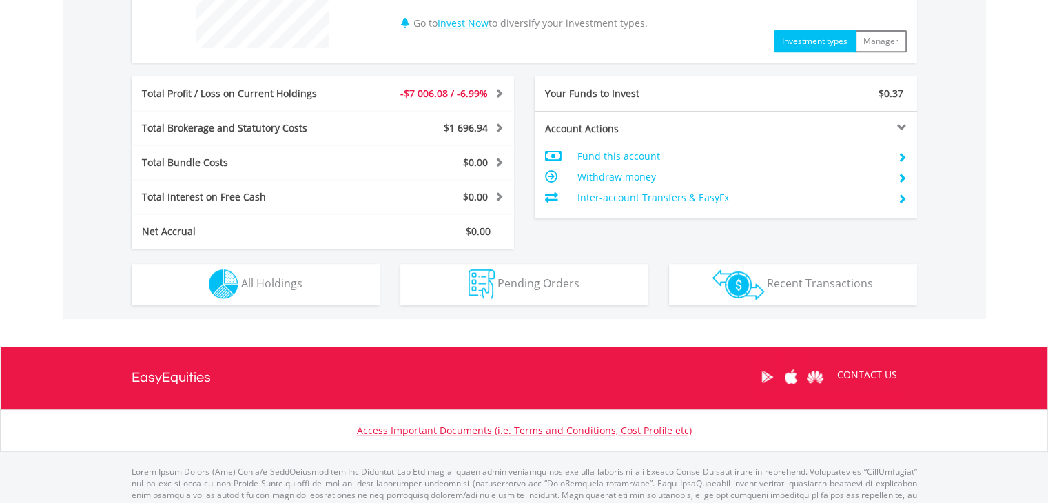
click at [289, 304] on div "$93 156.12 CURRENT VALUE Movement on Current Holdings: -$7 006.08 Profit & Loss…" at bounding box center [524, 62] width 923 height 513
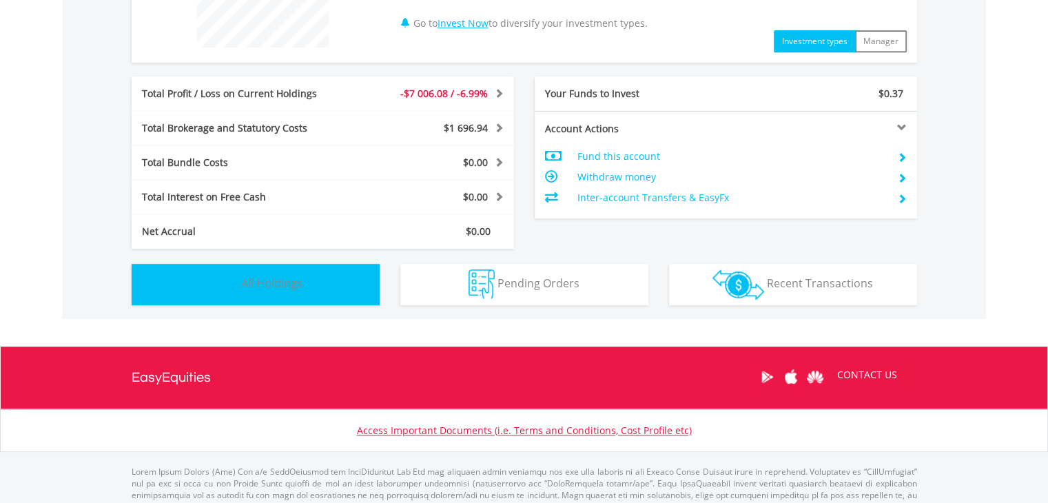
click at [281, 291] on button "Holdings All Holdings" at bounding box center [256, 284] width 248 height 41
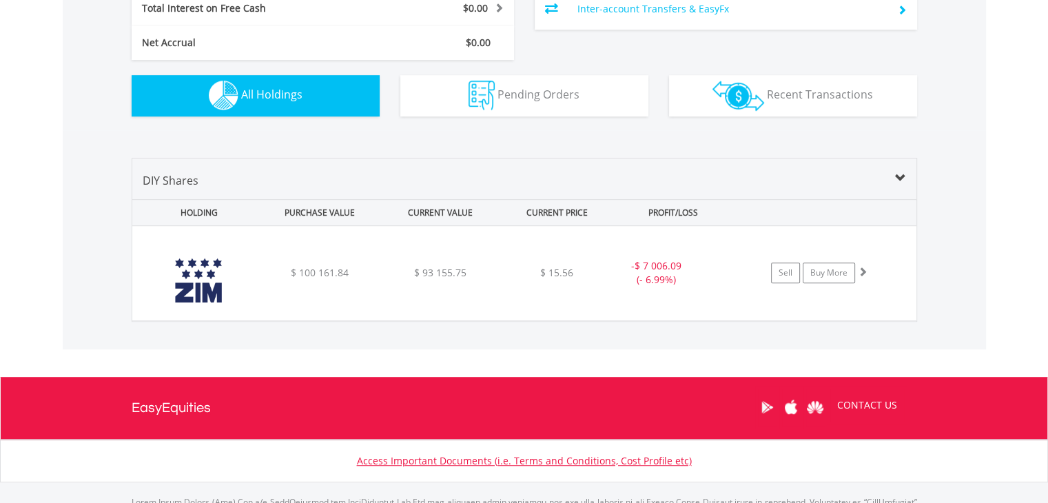
scroll to position [879, 0]
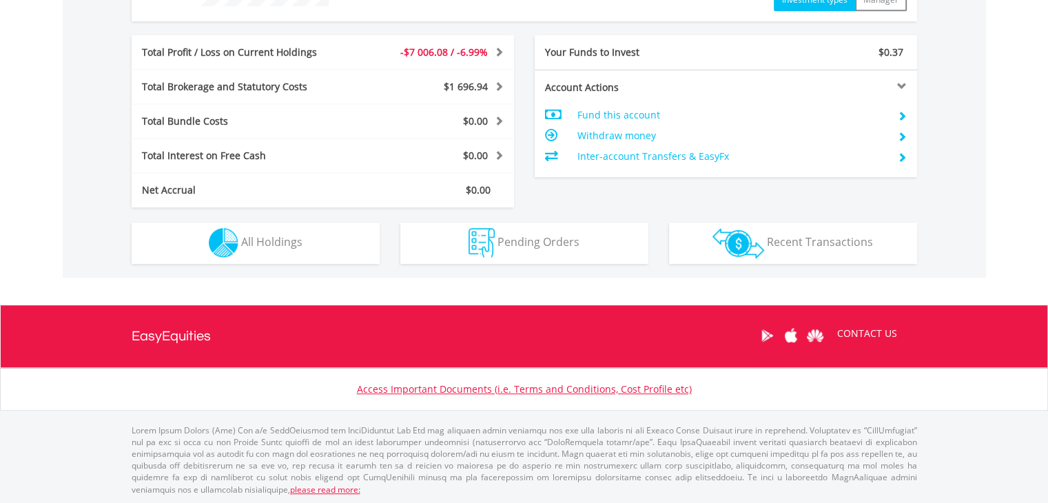
scroll to position [132, 262]
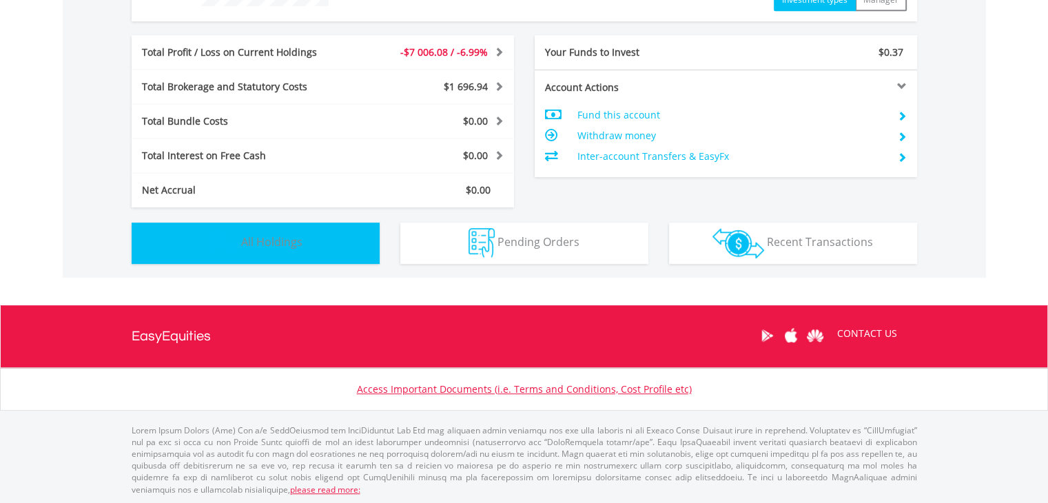
click at [356, 229] on button "Holdings All Holdings" at bounding box center [256, 243] width 248 height 41
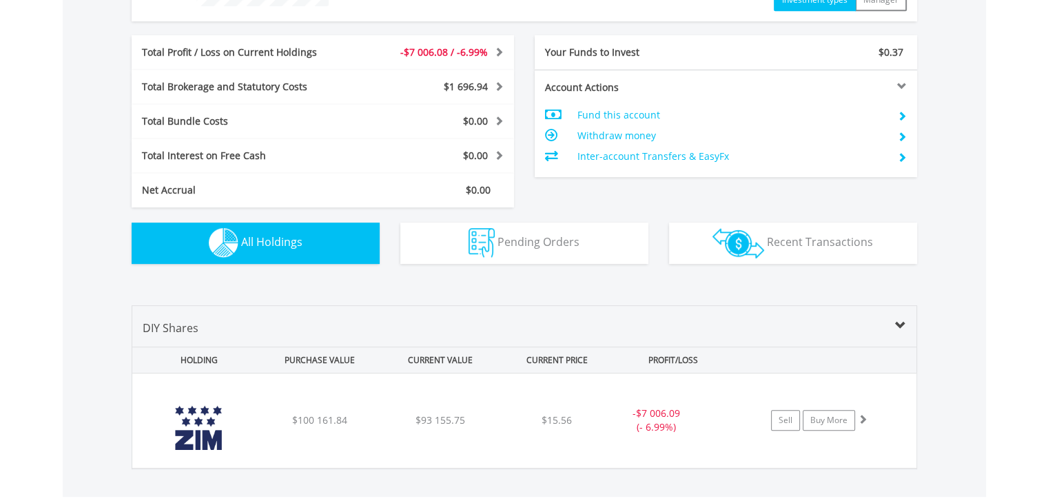
scroll to position [879, 0]
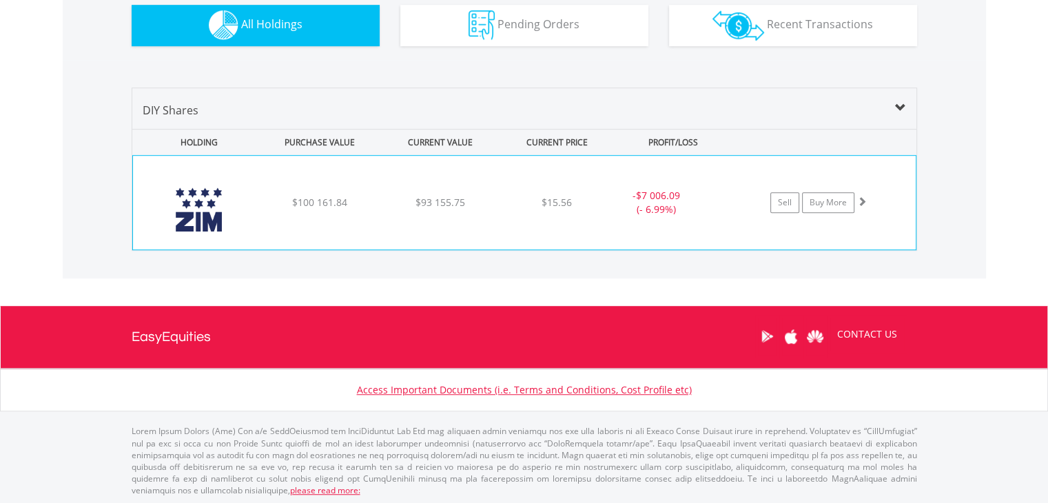
click at [378, 224] on div "﻿ ZIM Integrated Shipping Services Ltd $100 161.84 $93 155.75 $15.56 - $7 006.0…" at bounding box center [524, 203] width 783 height 94
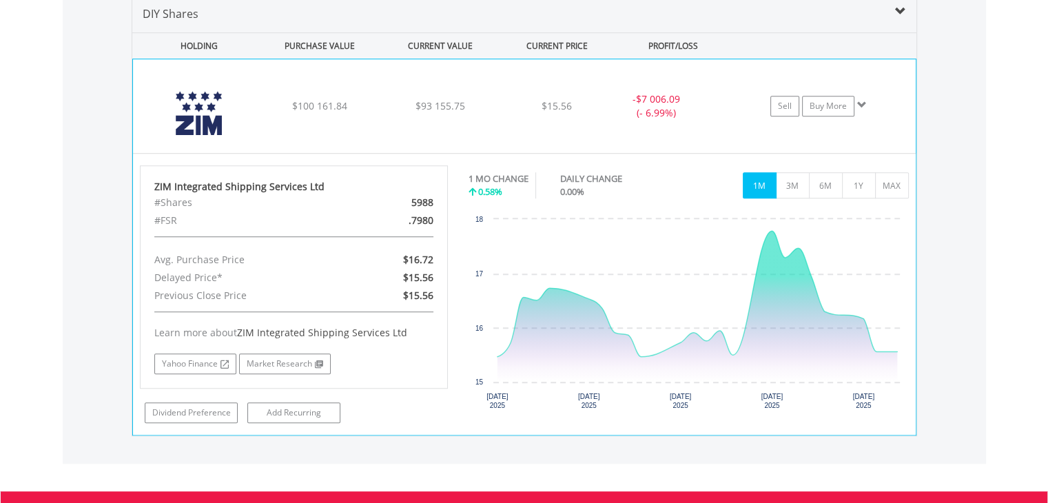
scroll to position [1017, 0]
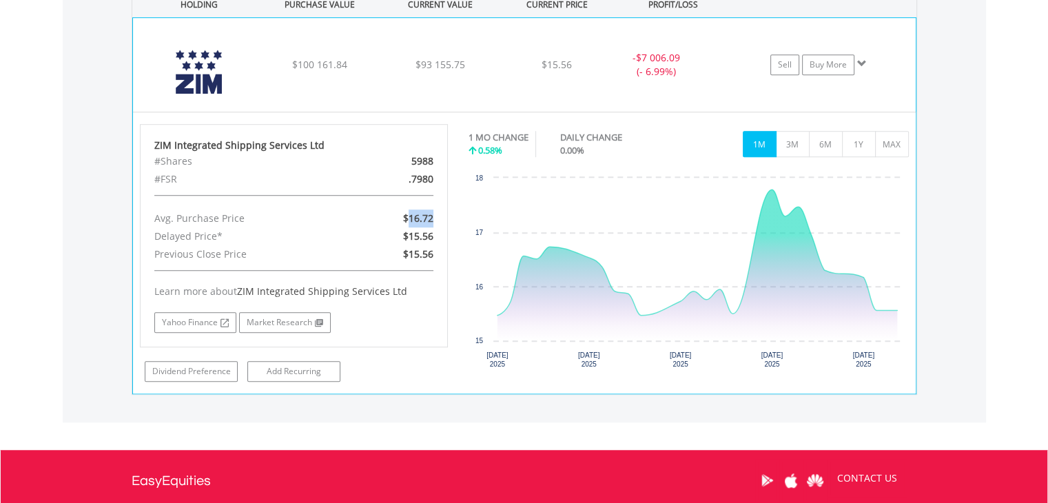
drag, startPoint x: 435, startPoint y: 218, endPoint x: 409, endPoint y: 219, distance: 26.2
click at [409, 219] on div "$16.72" at bounding box center [394, 218] width 100 height 18
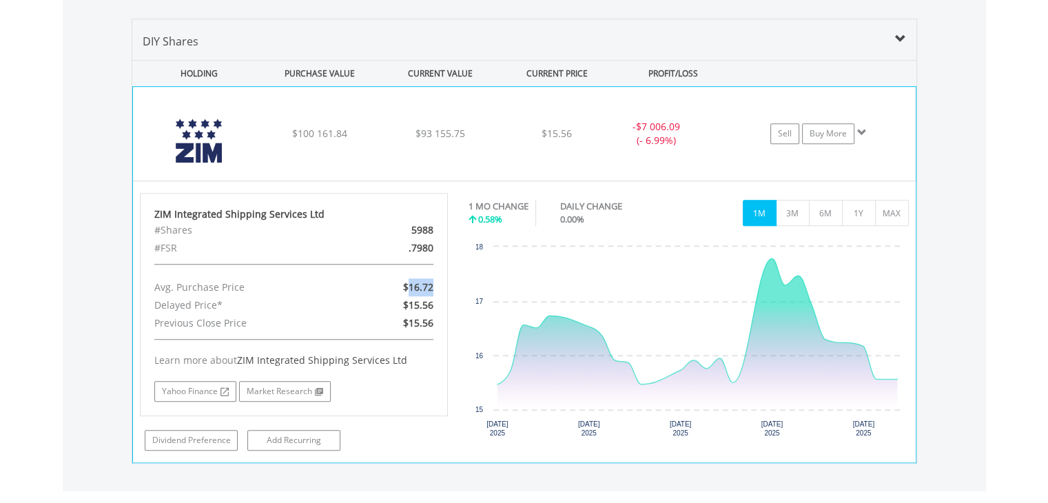
scroll to position [879, 0]
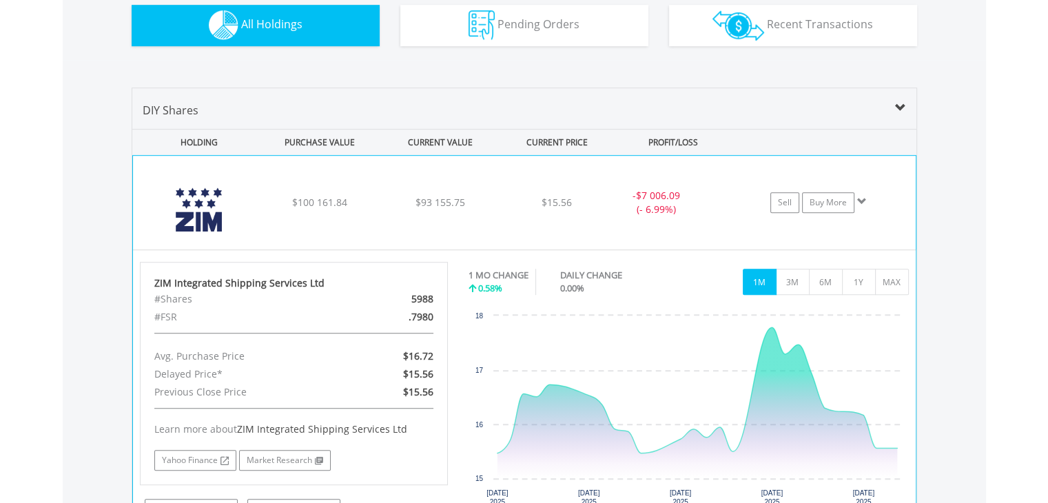
click at [386, 230] on div "﻿ ZIM Integrated Shipping Services Ltd $100 161.84 $93 155.75 $15.56 - $7 006.0…" at bounding box center [524, 203] width 783 height 94
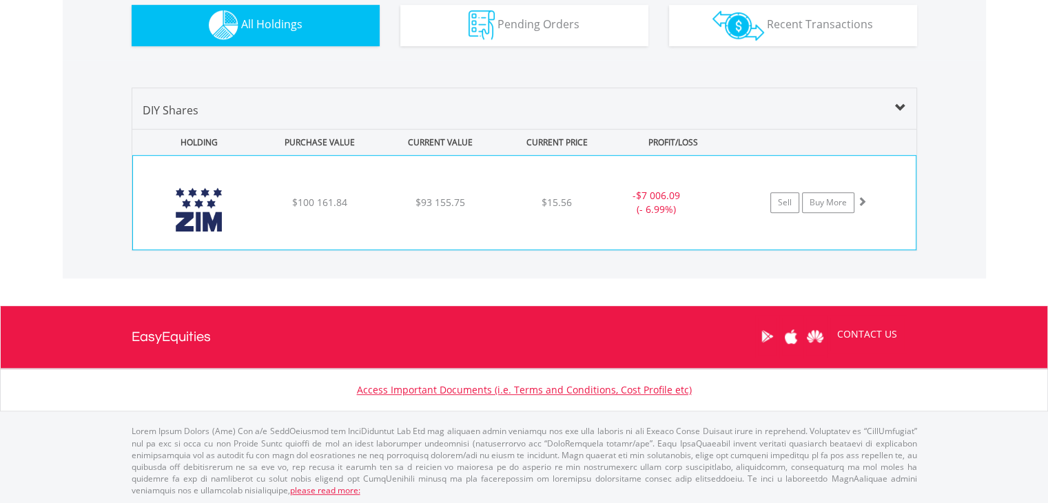
click at [386, 230] on div "﻿ ZIM Integrated Shipping Services Ltd $100 161.84 $93 155.75 $15.56 - $7 006.0…" at bounding box center [524, 203] width 783 height 94
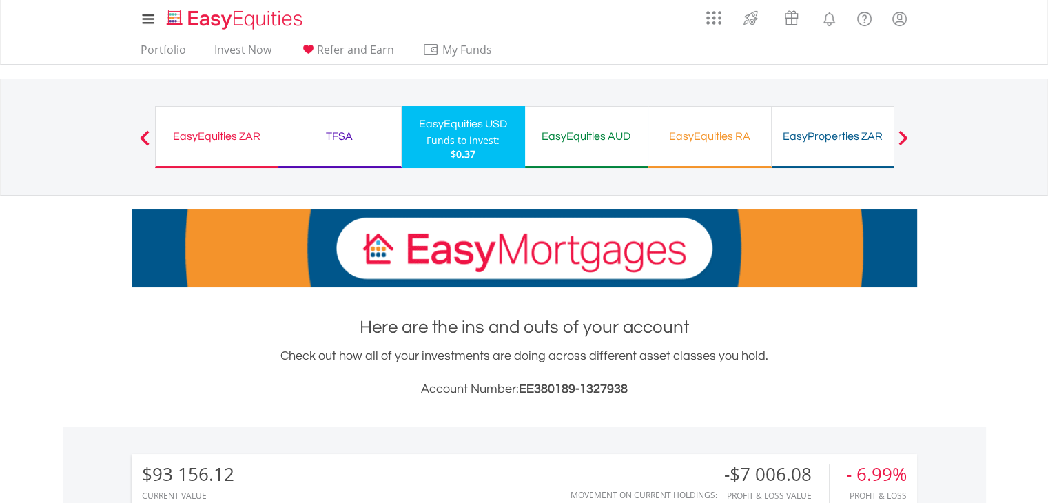
scroll to position [0, 0]
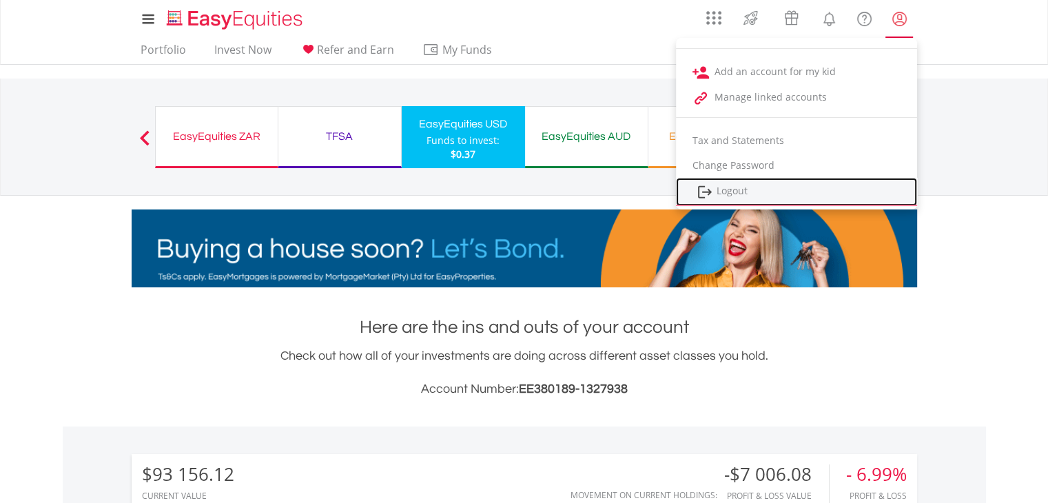
click at [791, 185] on link "Logout" at bounding box center [796, 192] width 241 height 28
